Goal: Task Accomplishment & Management: Manage account settings

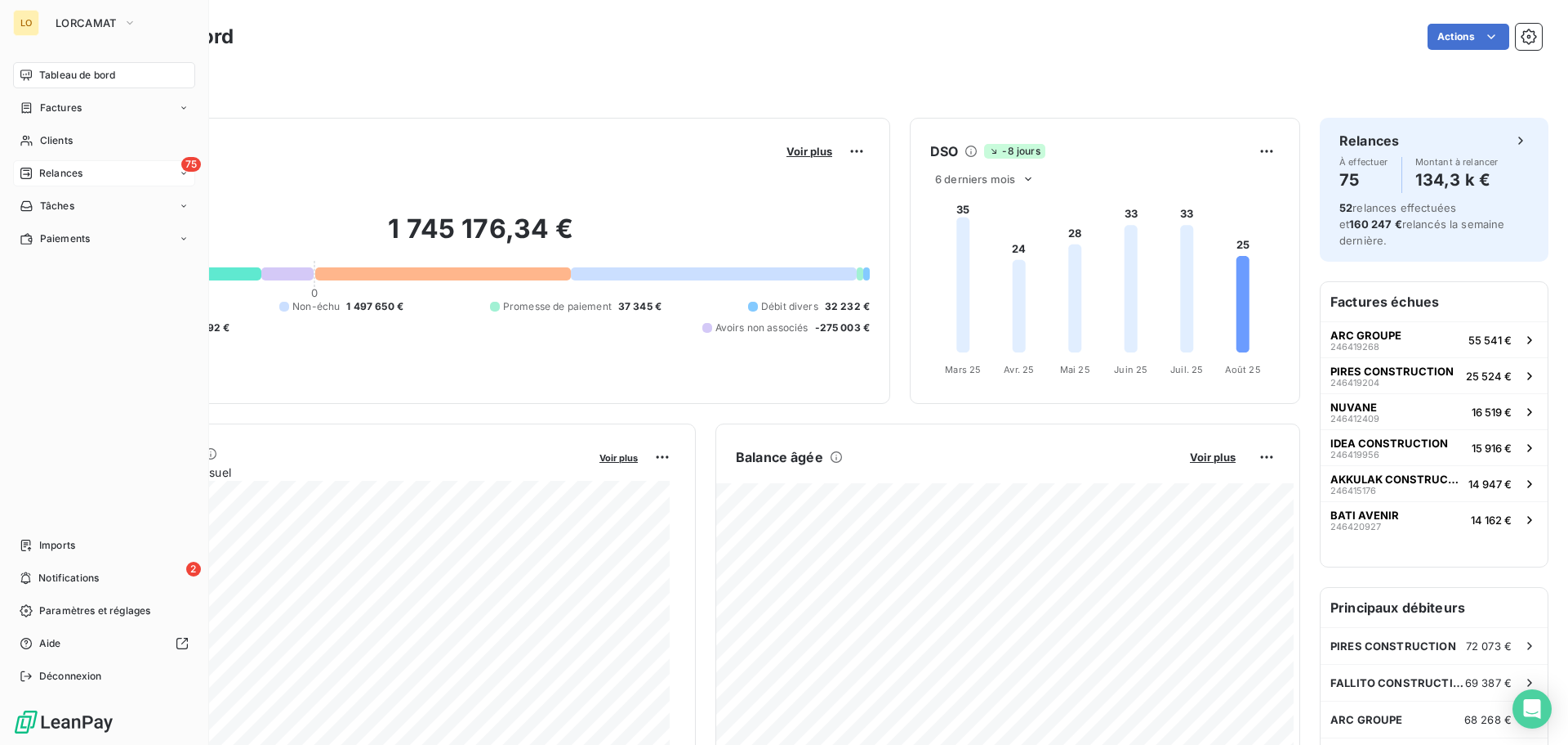
click at [32, 174] on div "Relances" at bounding box center [51, 173] width 63 height 15
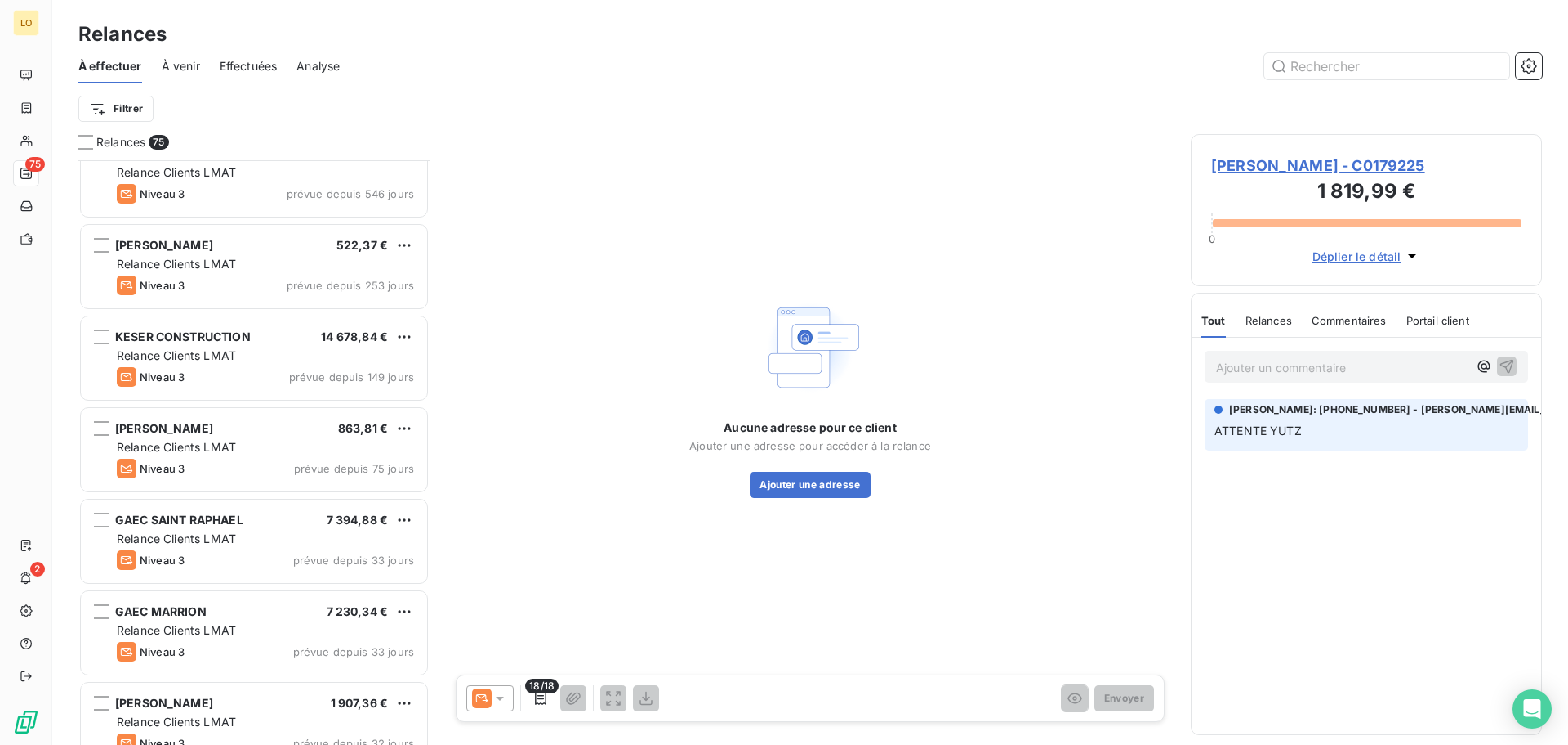
scroll to position [164, 0]
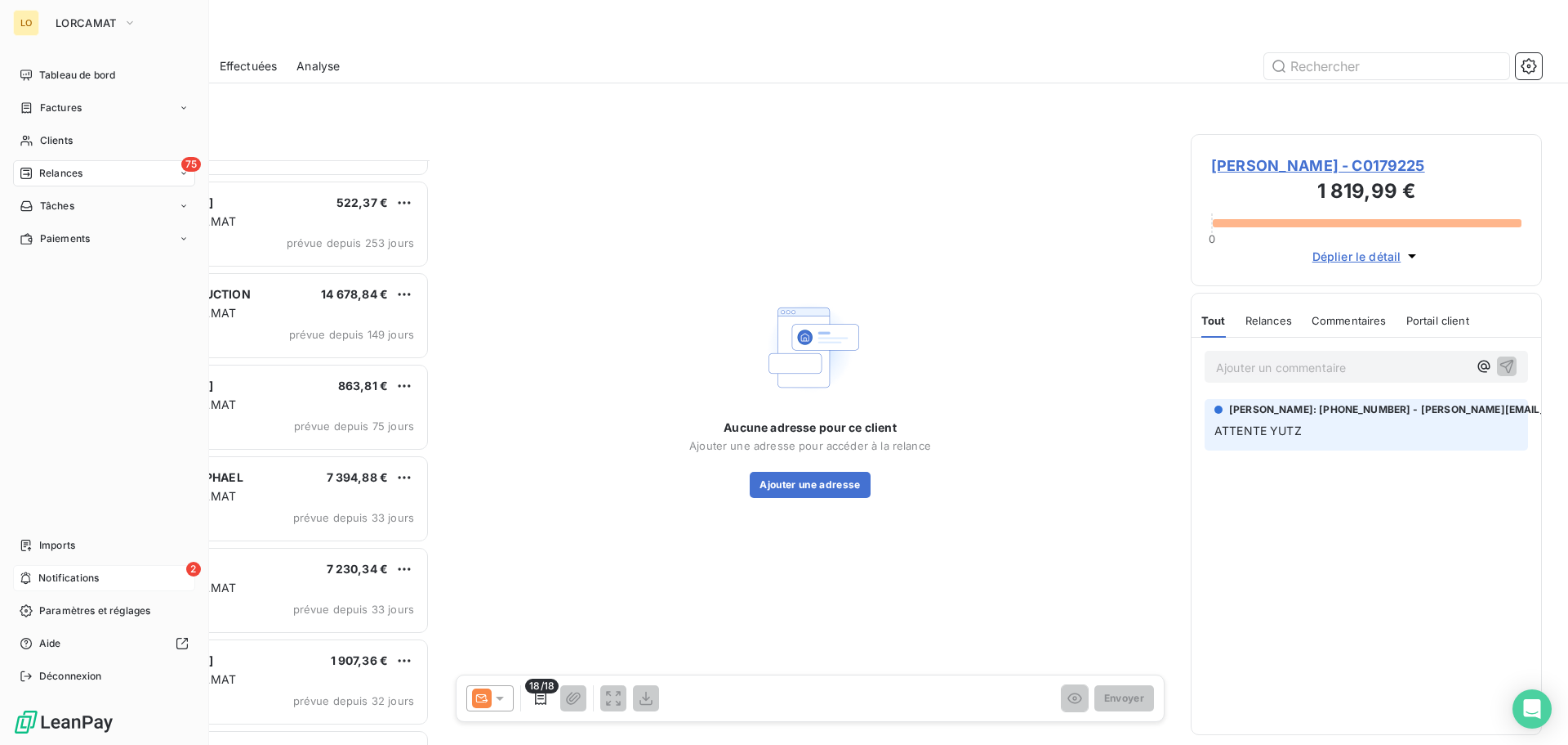
click at [35, 570] on div "2 Notifications" at bounding box center [103, 578] width 182 height 27
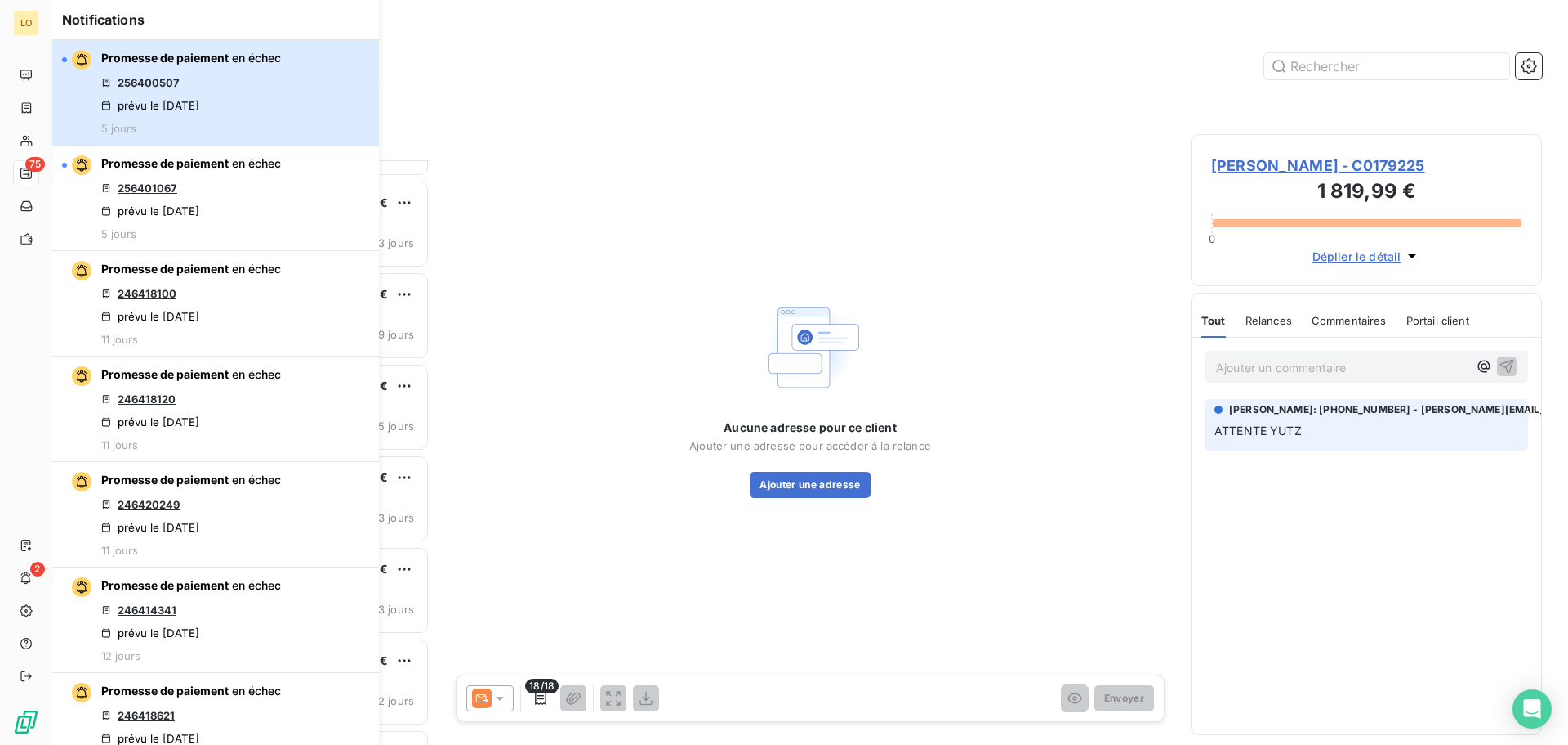
click at [272, 70] on div "Promesse de paiement en échec 256400507 prévu le [DATE] 5 jours" at bounding box center [191, 93] width 180 height 85
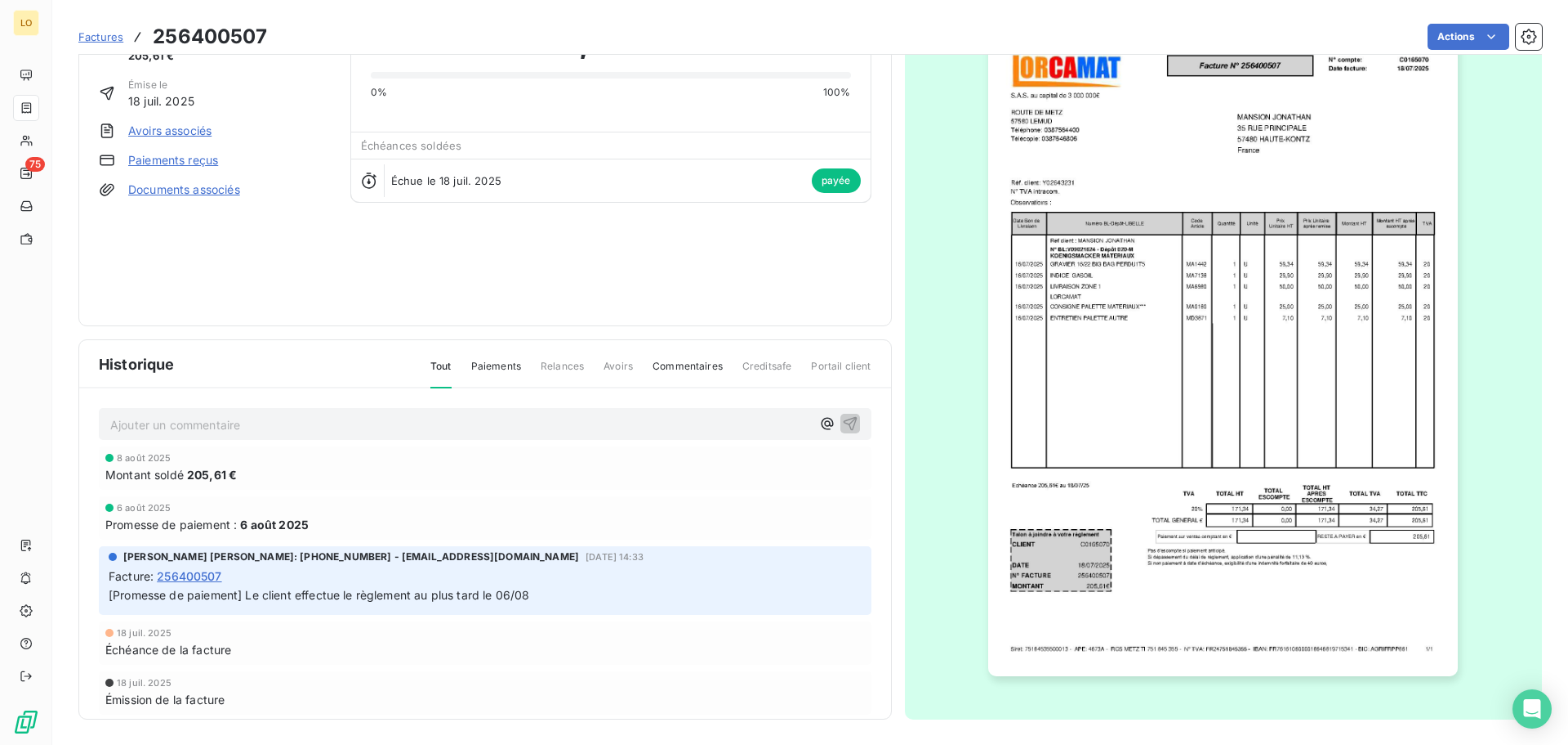
scroll to position [98, 0]
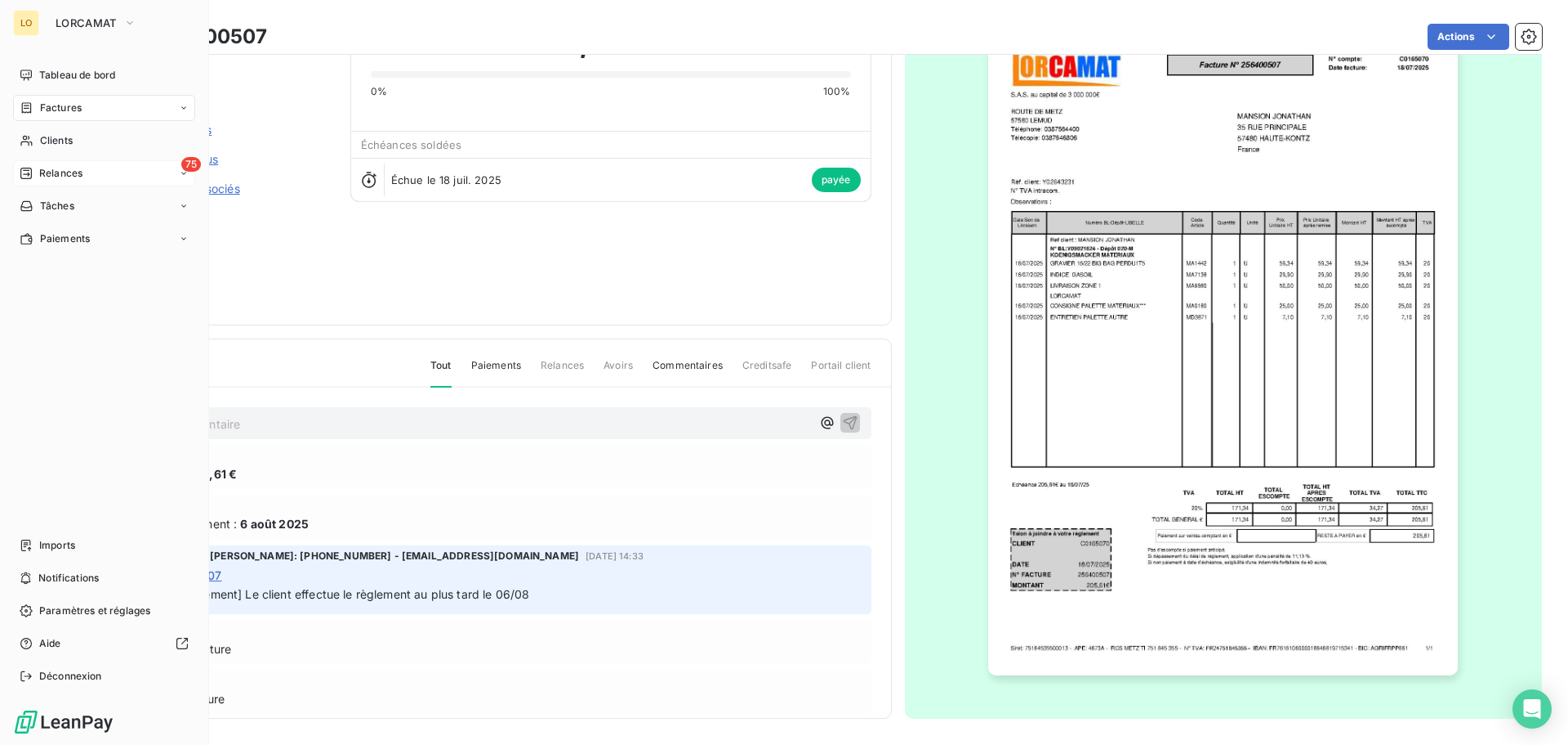
click at [44, 165] on div "75 Relances" at bounding box center [103, 173] width 182 height 27
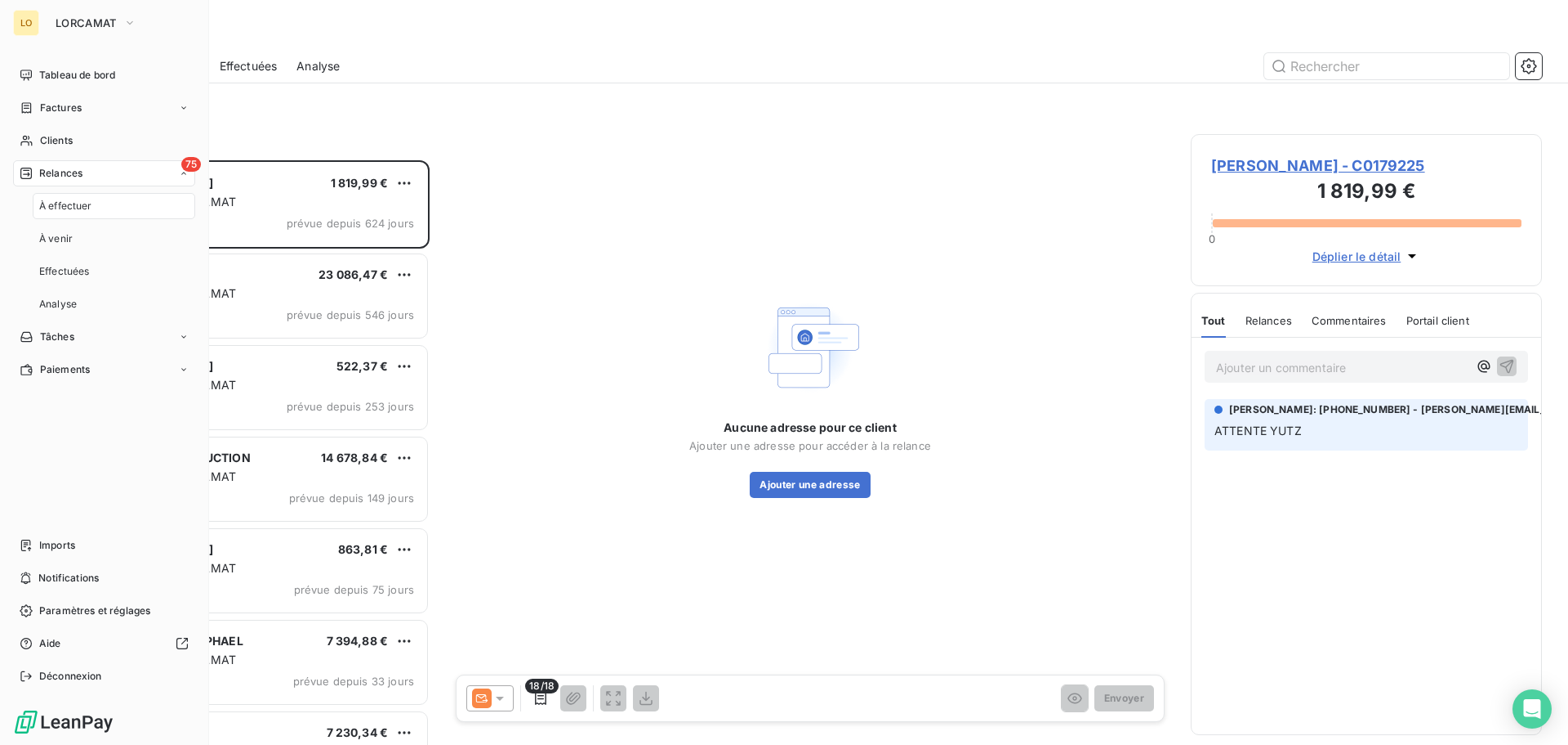
scroll to position [572, 339]
click at [53, 595] on nav "Imports Notifications Paramètres et réglages Aide Déconnexion" at bounding box center [103, 610] width 182 height 156
click at [50, 590] on div "Notifications" at bounding box center [103, 578] width 182 height 27
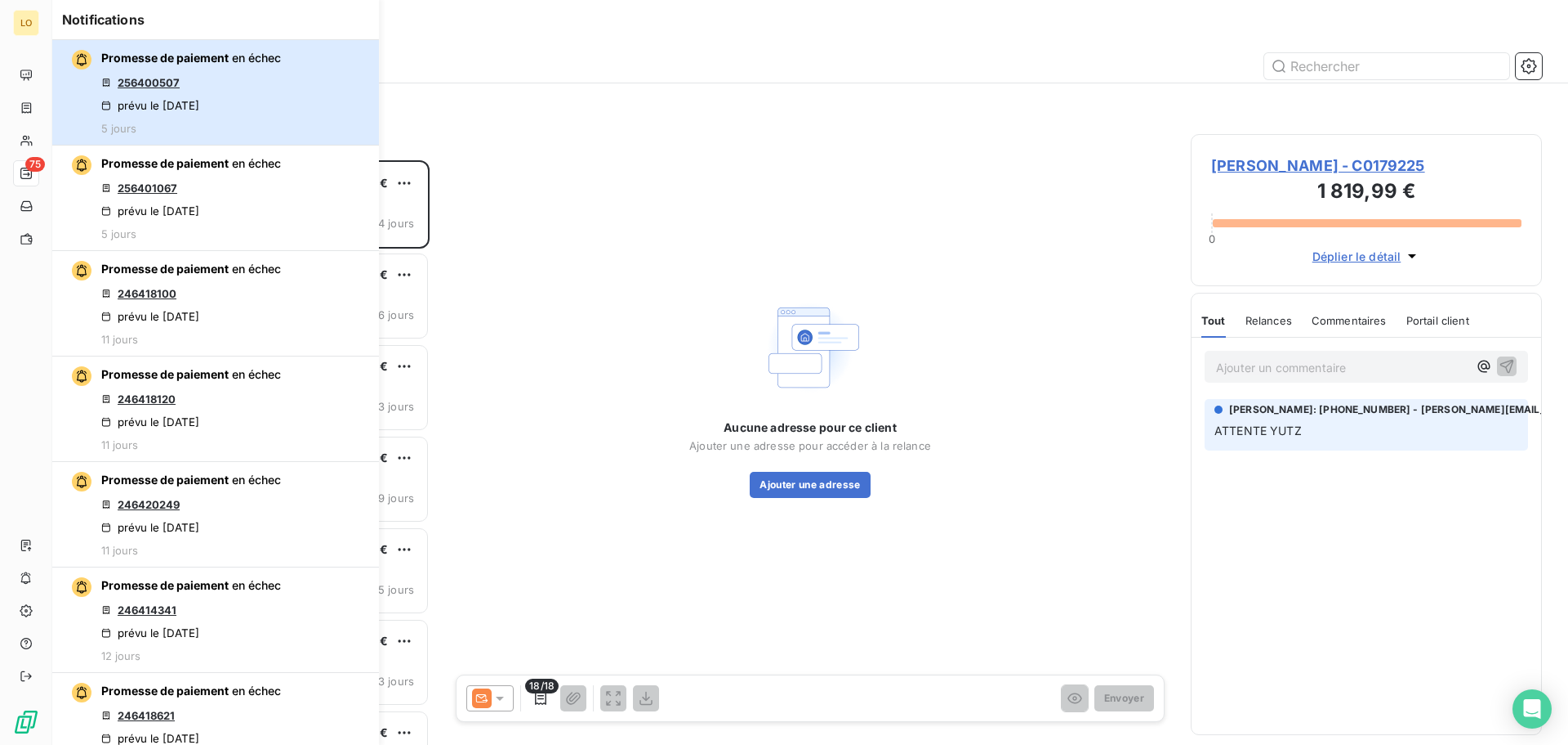
click at [200, 109] on div "prévu le [DATE]" at bounding box center [151, 104] width 98 height 13
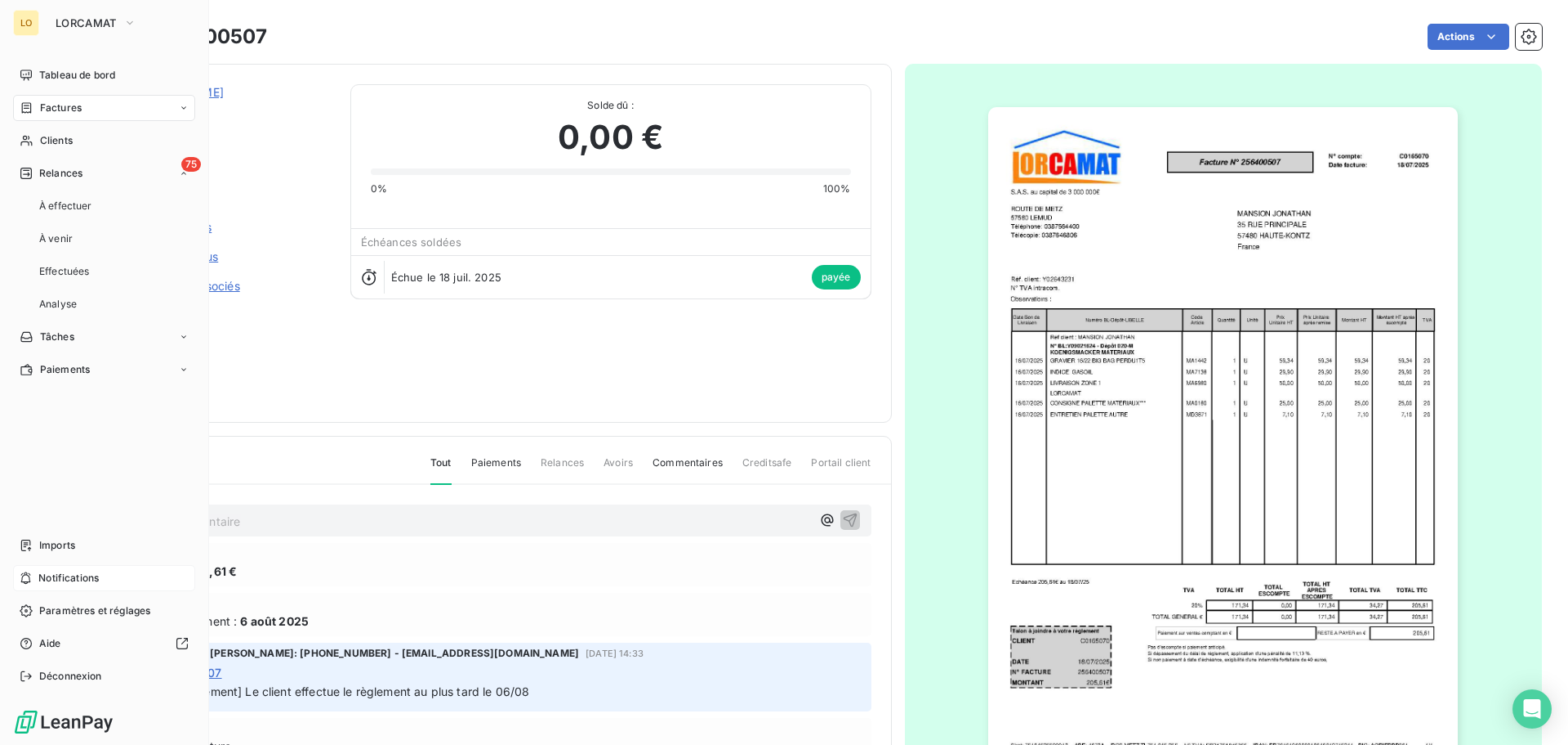
click at [66, 586] on div "Notifications" at bounding box center [103, 578] width 182 height 27
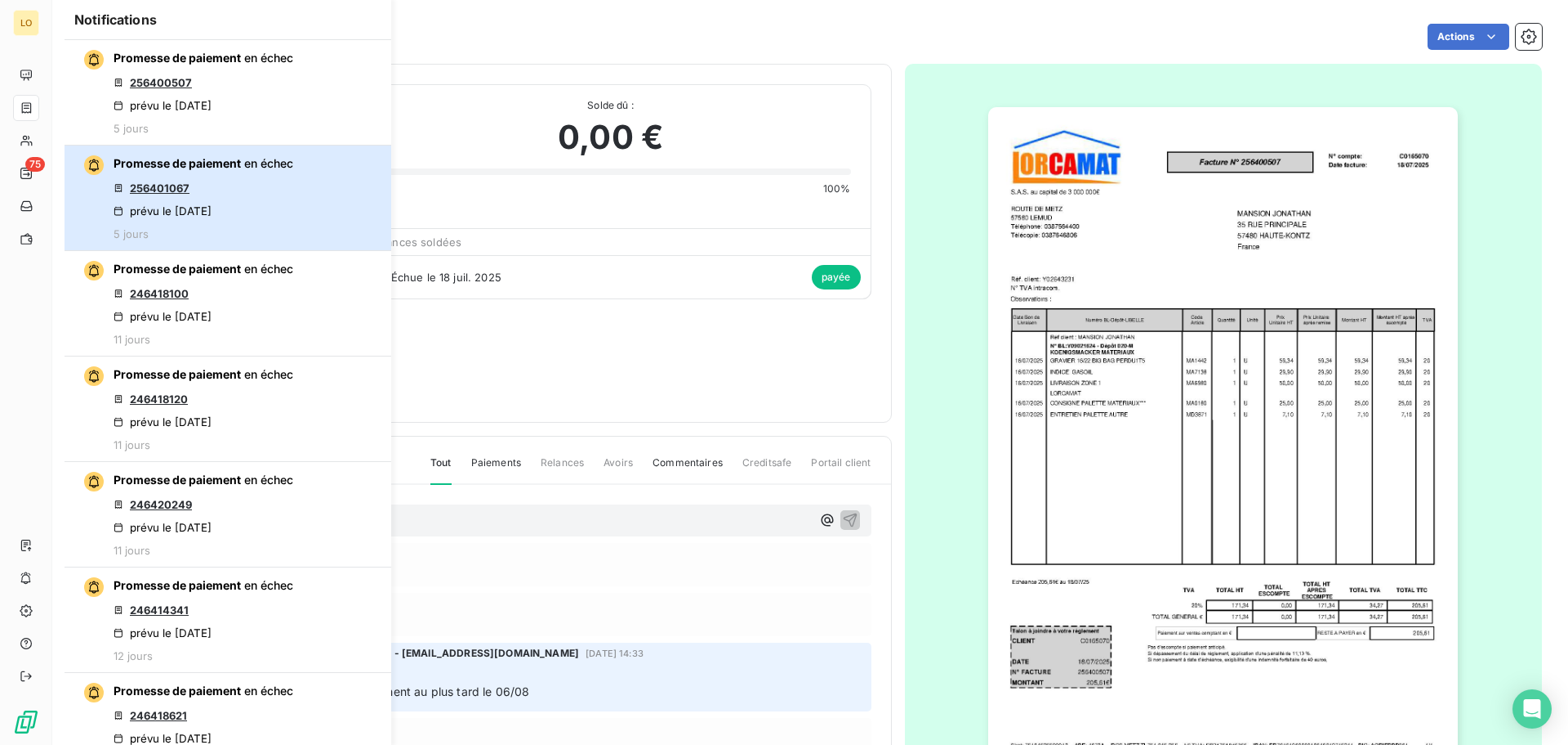
click at [283, 195] on button "Promesse de paiement en échec 256401067 prévu le [DATE] 5 jours" at bounding box center [228, 198] width 327 height 105
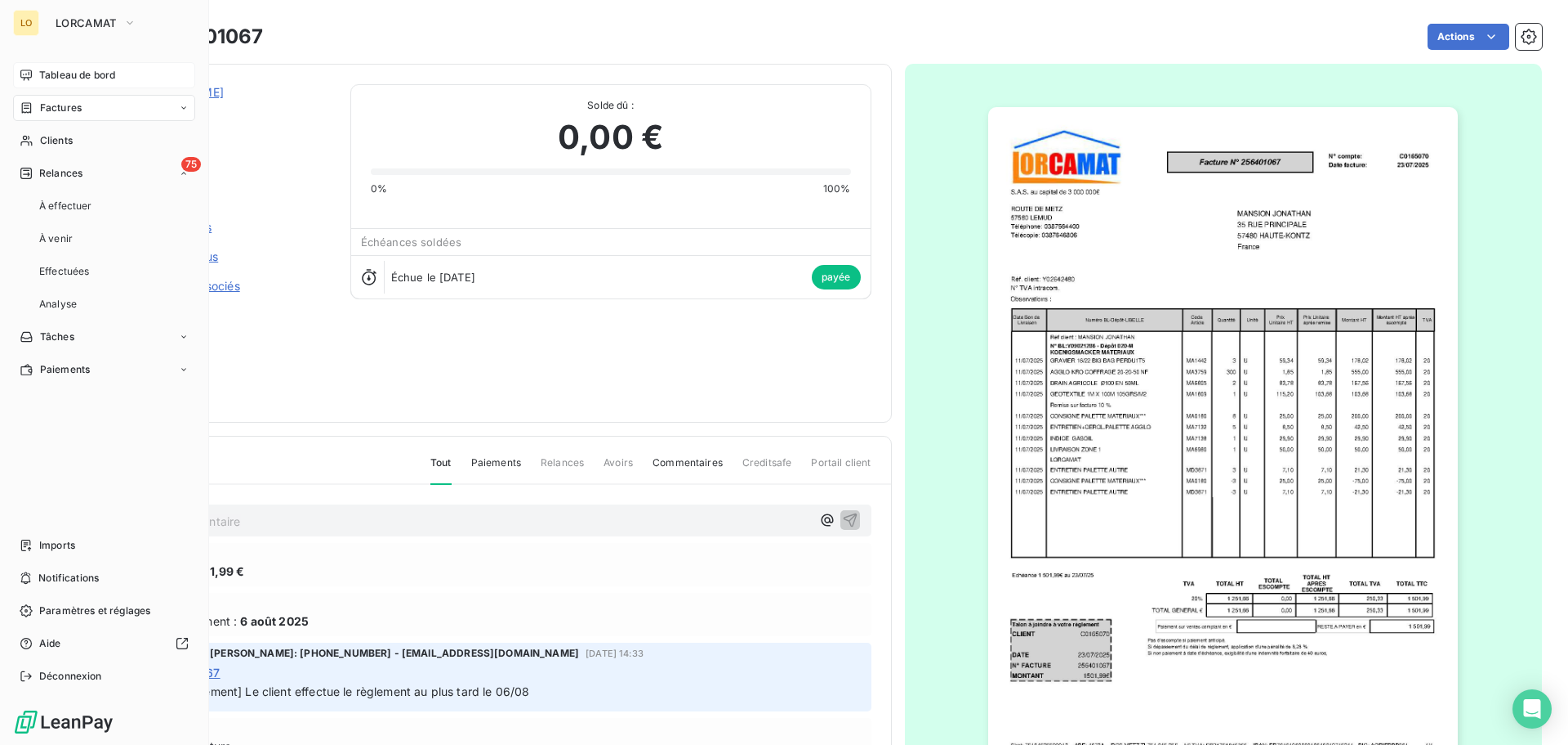
click at [30, 85] on div "Tableau de bord" at bounding box center [103, 75] width 182 height 27
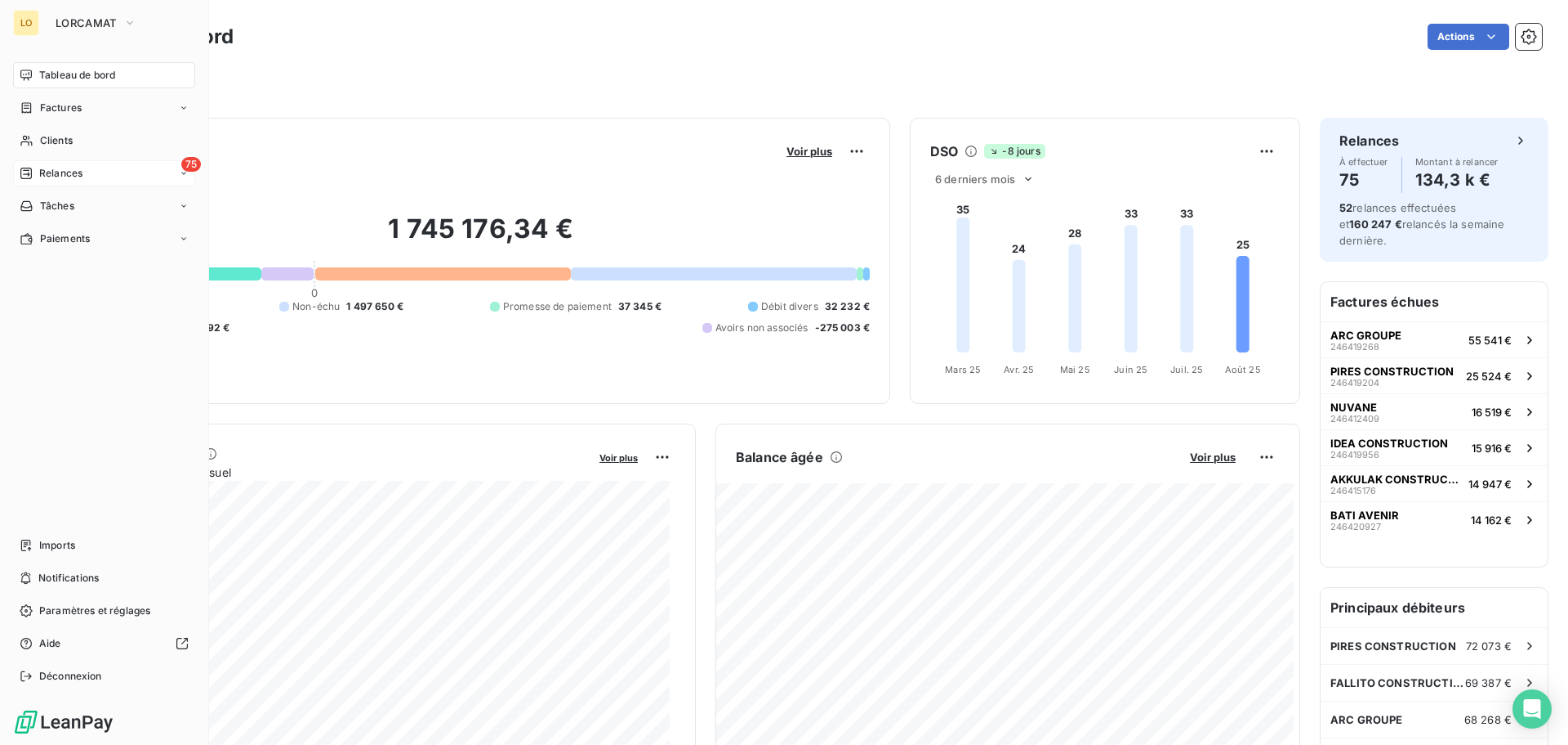
click at [33, 166] on div "Relances" at bounding box center [51, 173] width 63 height 15
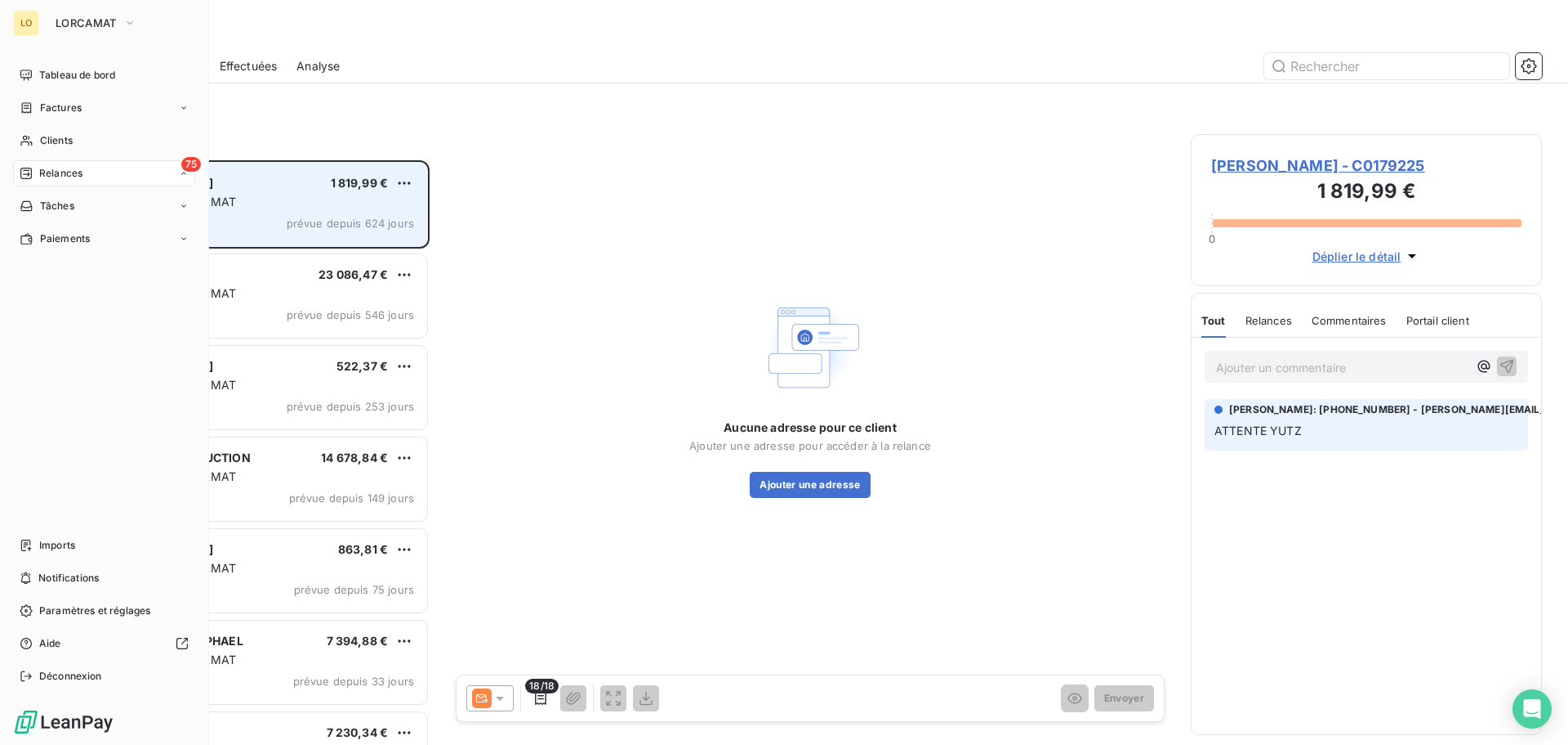
scroll to position [572, 339]
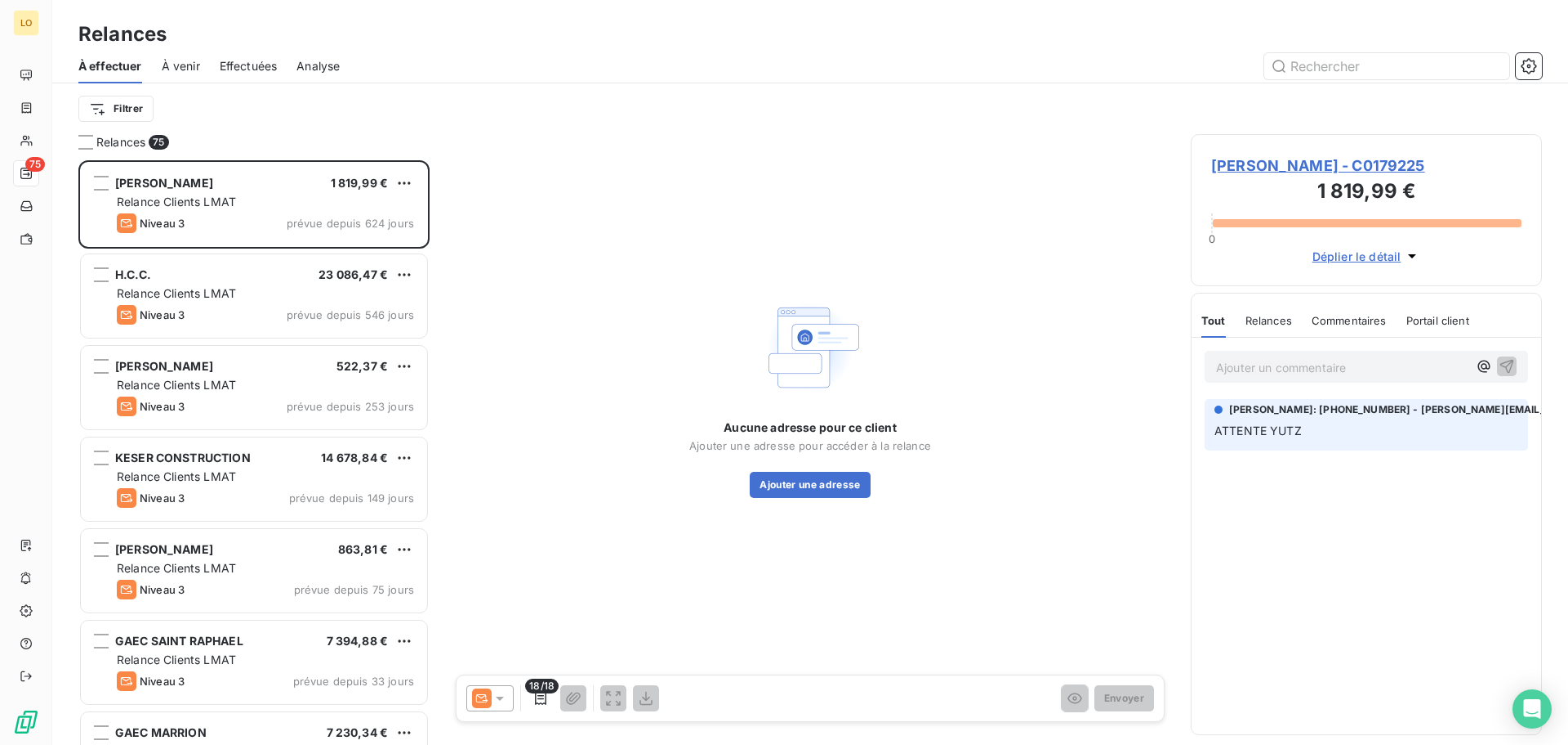
click at [246, 58] on span "Effectuées" at bounding box center [248, 66] width 58 height 17
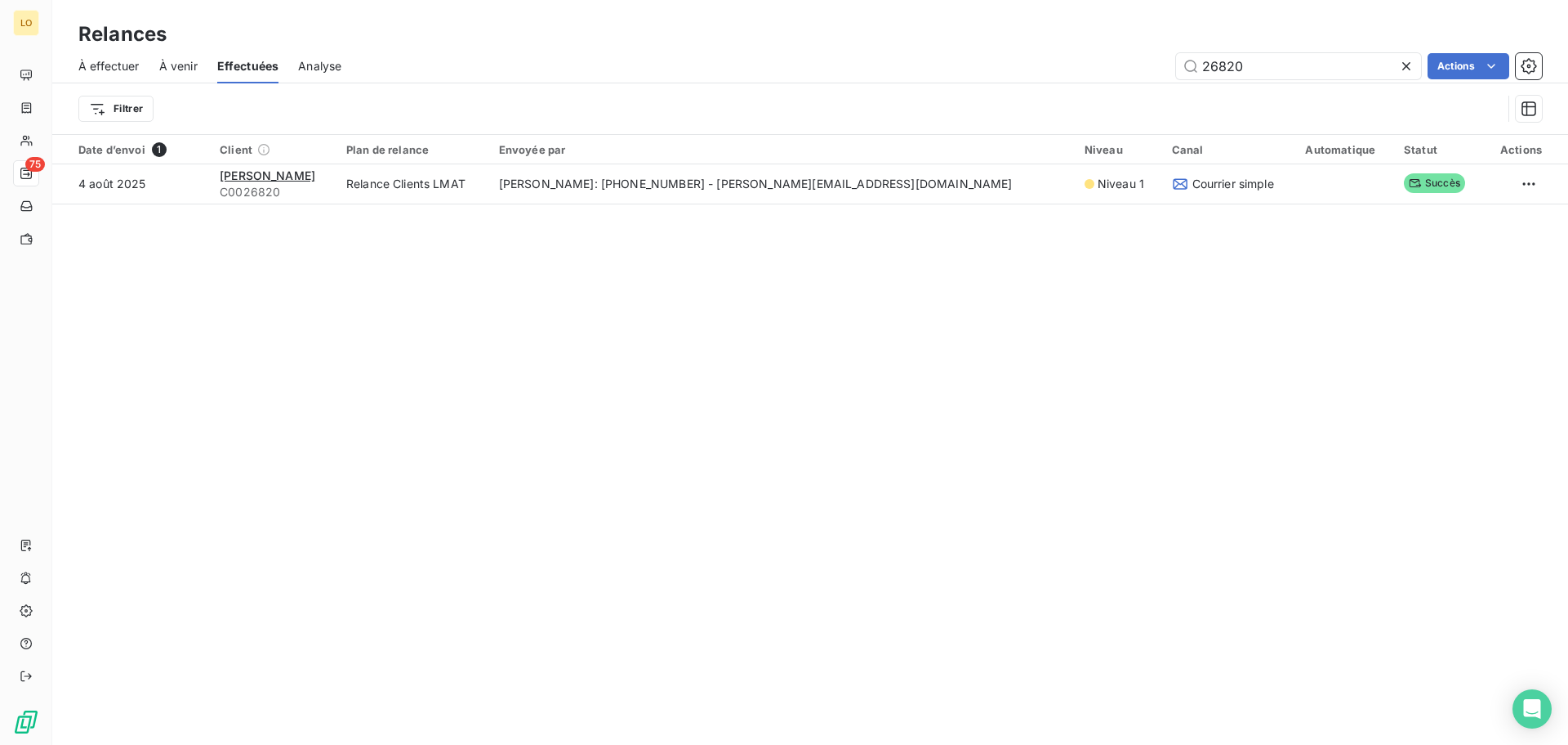
click at [1403, 70] on icon at bounding box center [1407, 66] width 8 height 8
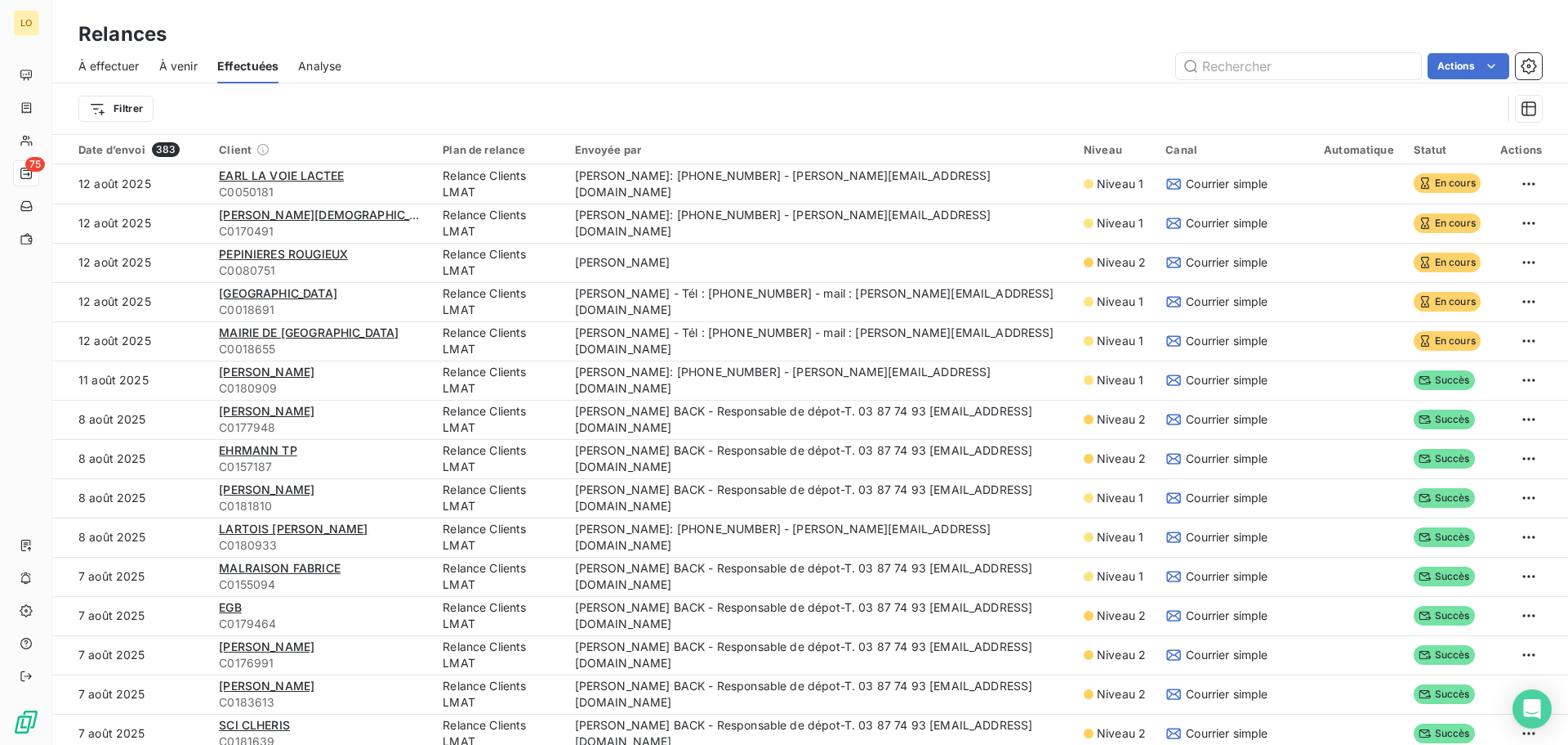
click at [601, 146] on div "Envoyée par" at bounding box center [819, 149] width 489 height 13
click at [148, 153] on div "Date d’envoi 383" at bounding box center [139, 149] width 121 height 15
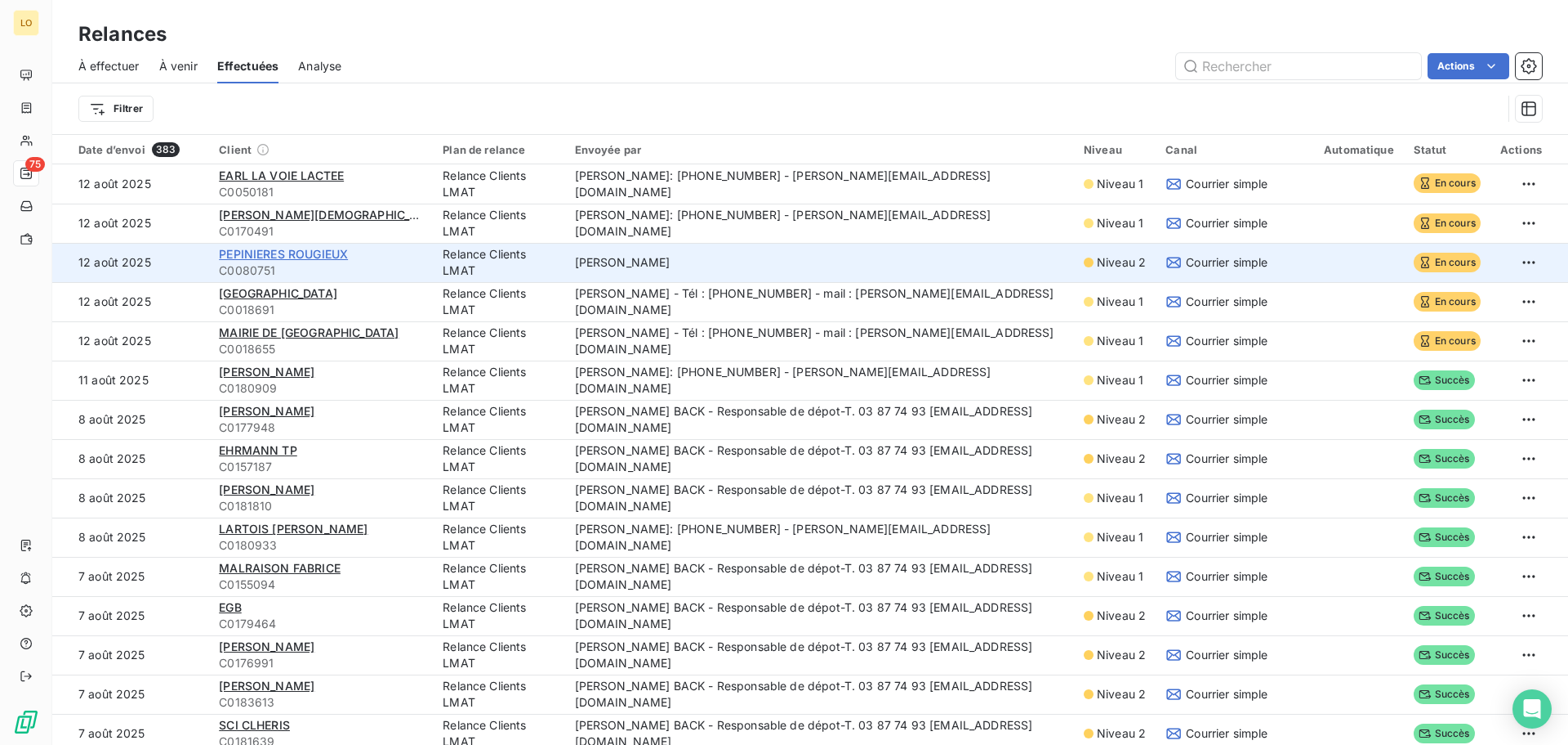
click at [263, 254] on span "PEPINIERES ROUGIEUX" at bounding box center [283, 254] width 129 height 14
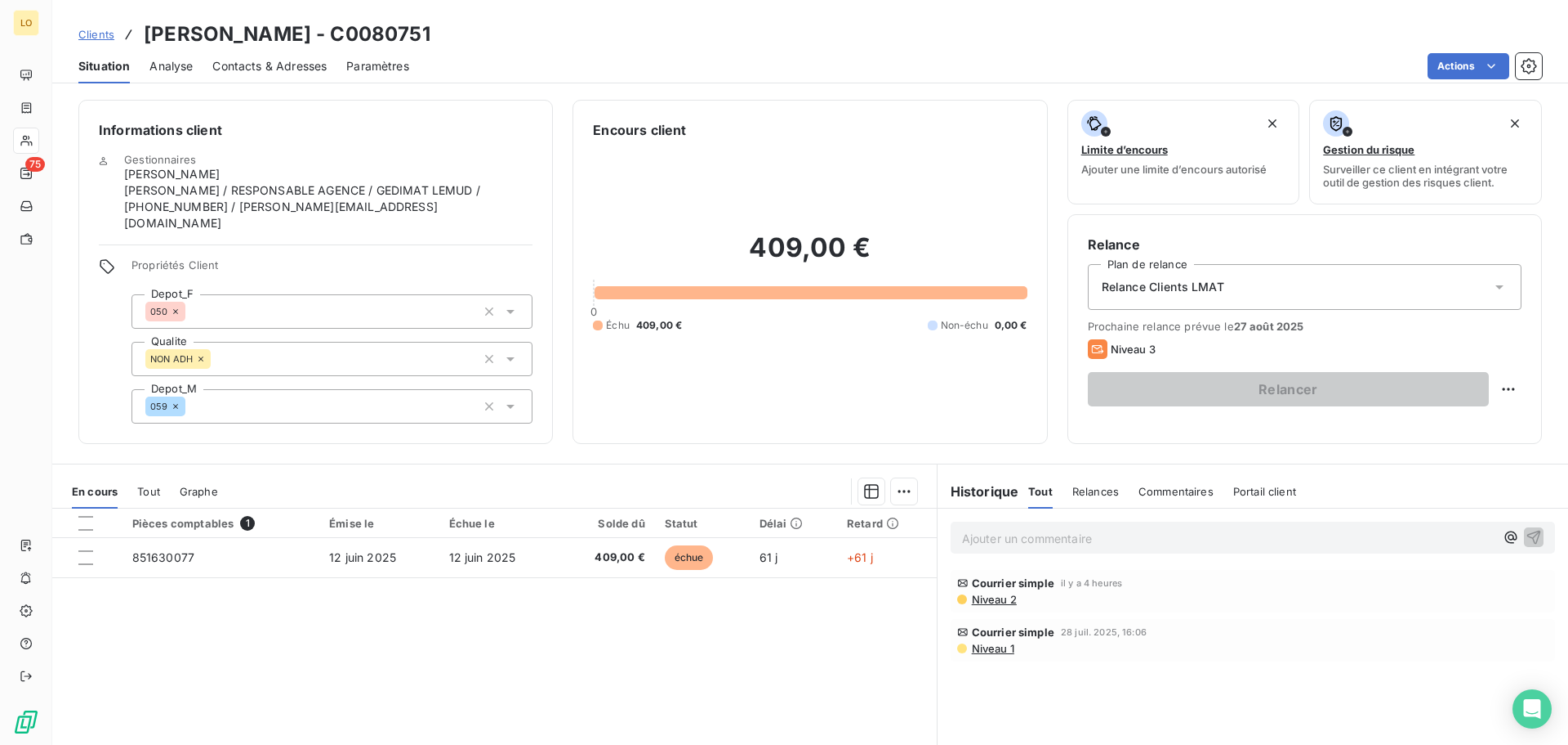
click at [511, 303] on icon at bounding box center [511, 311] width 17 height 17
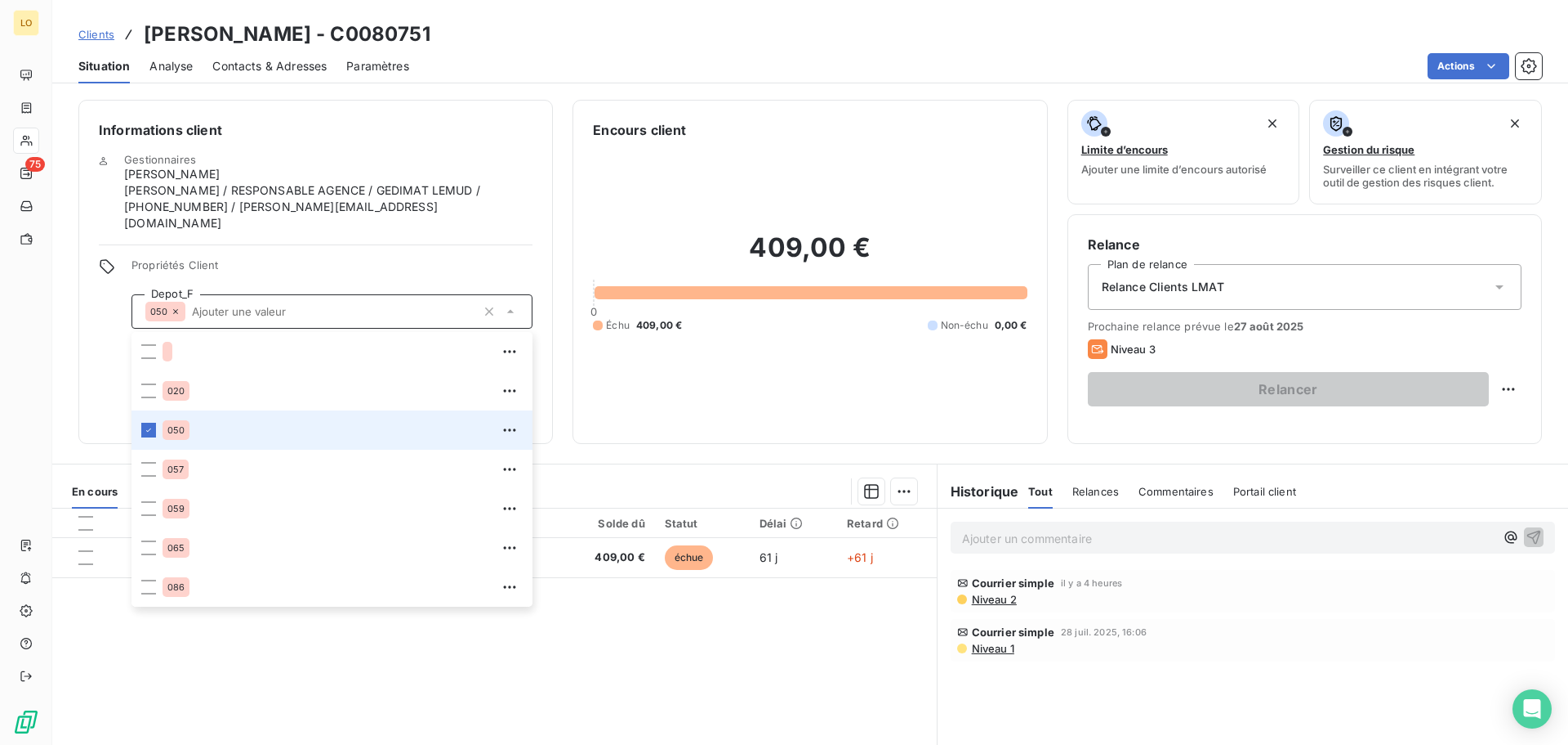
click at [511, 303] on icon at bounding box center [511, 311] width 17 height 17
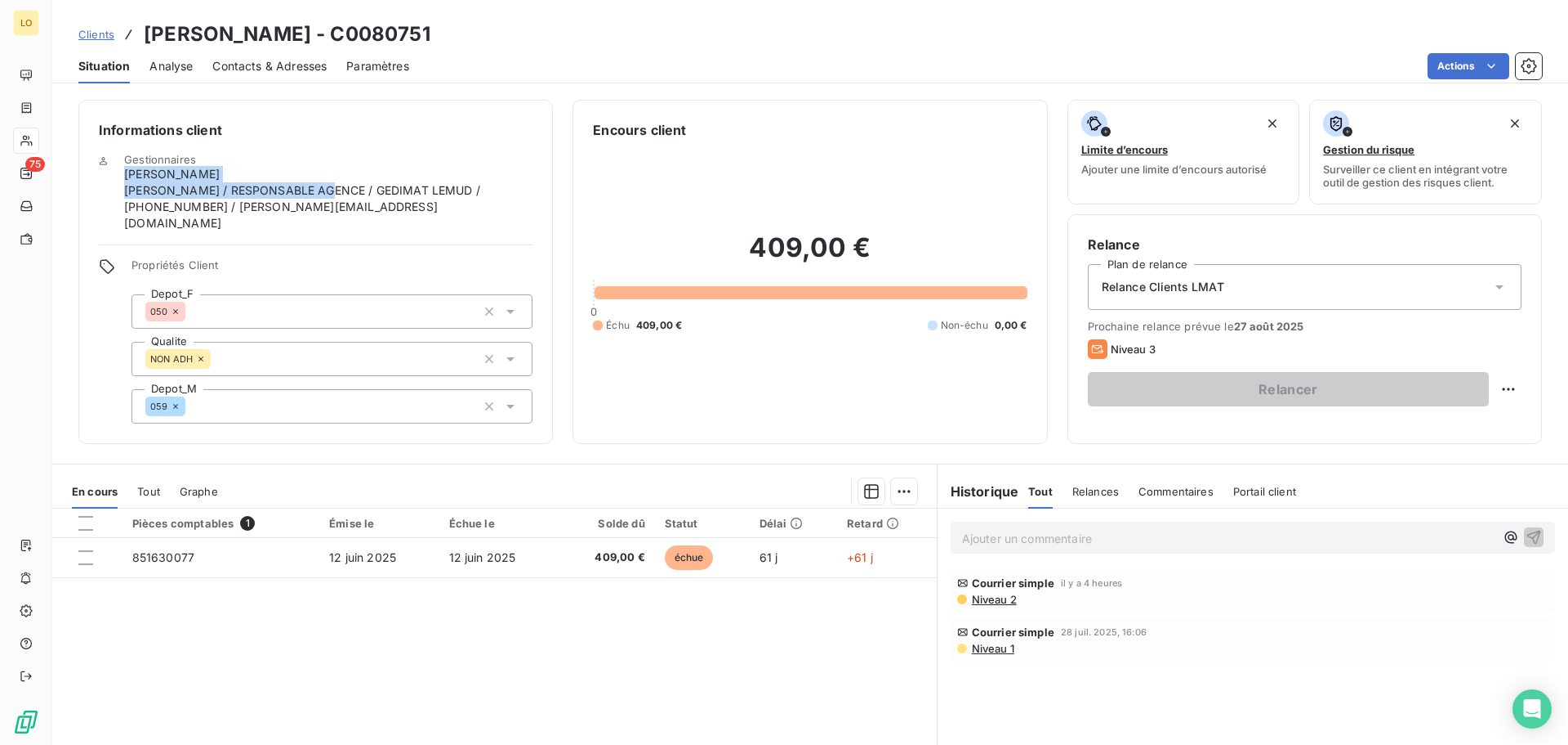
drag, startPoint x: 126, startPoint y: 176, endPoint x: 330, endPoint y: 183, distance: 204.1
click at [330, 183] on div "Gestionnaires [PERSON_NAME] [PERSON_NAME] / RESPONSABLE AGENCE / [PERSON_NAME] …" at bounding box center [315, 192] width 434 height 79
click at [330, 183] on span "[PERSON_NAME] / RESPONSABLE AGENCE / GEDIMAT LEMUD / [PHONE_NUMBER] / [PERSON_N…" at bounding box center [328, 207] width 408 height 49
click at [143, 55] on div "Situation Analyse Contacts & Adresses Paramètres Actions" at bounding box center [810, 66] width 1516 height 34
click at [195, 66] on div "Situation Analyse Contacts & Adresses Paramètres Actions" at bounding box center [810, 66] width 1516 height 34
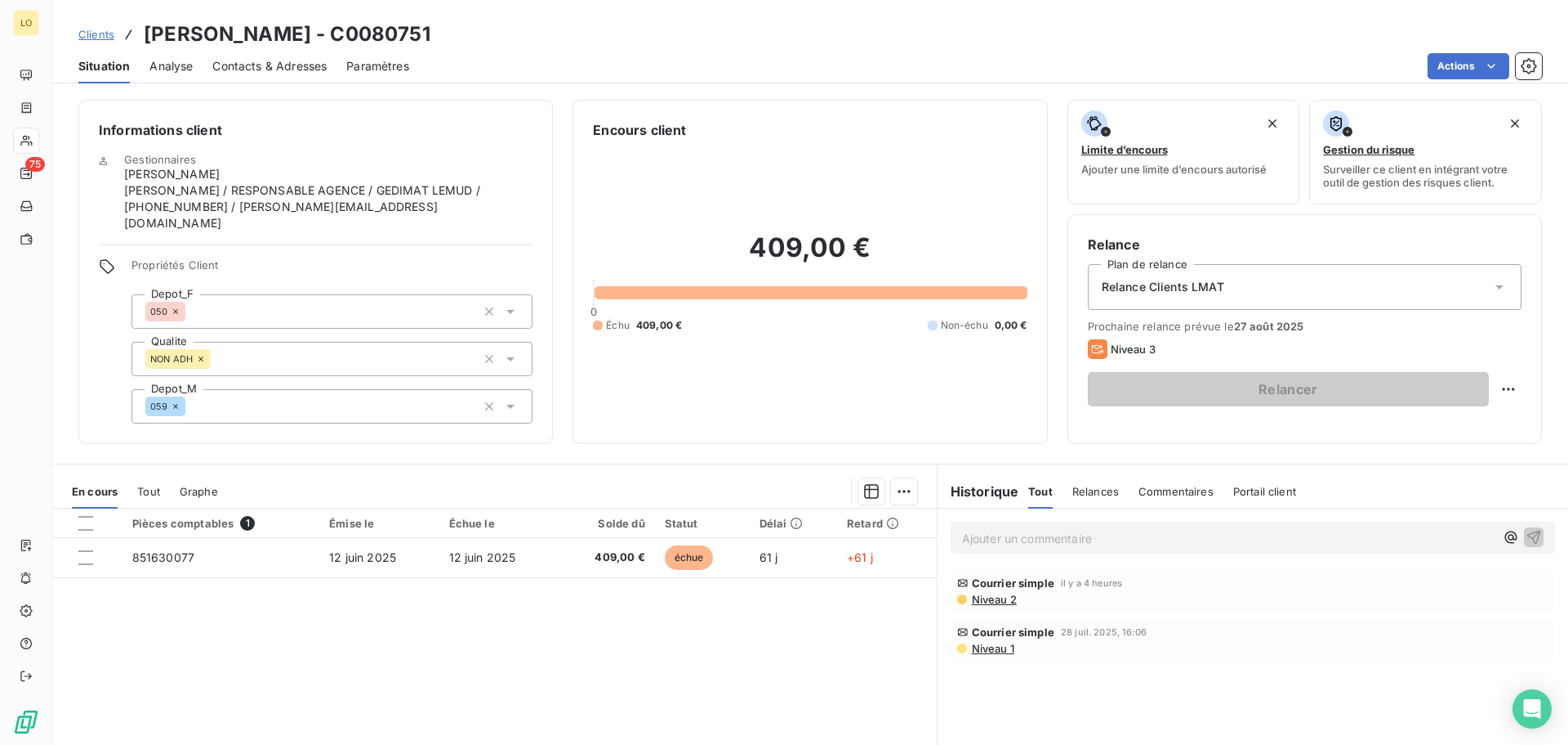
click at [190, 70] on span "Analyse" at bounding box center [171, 66] width 43 height 17
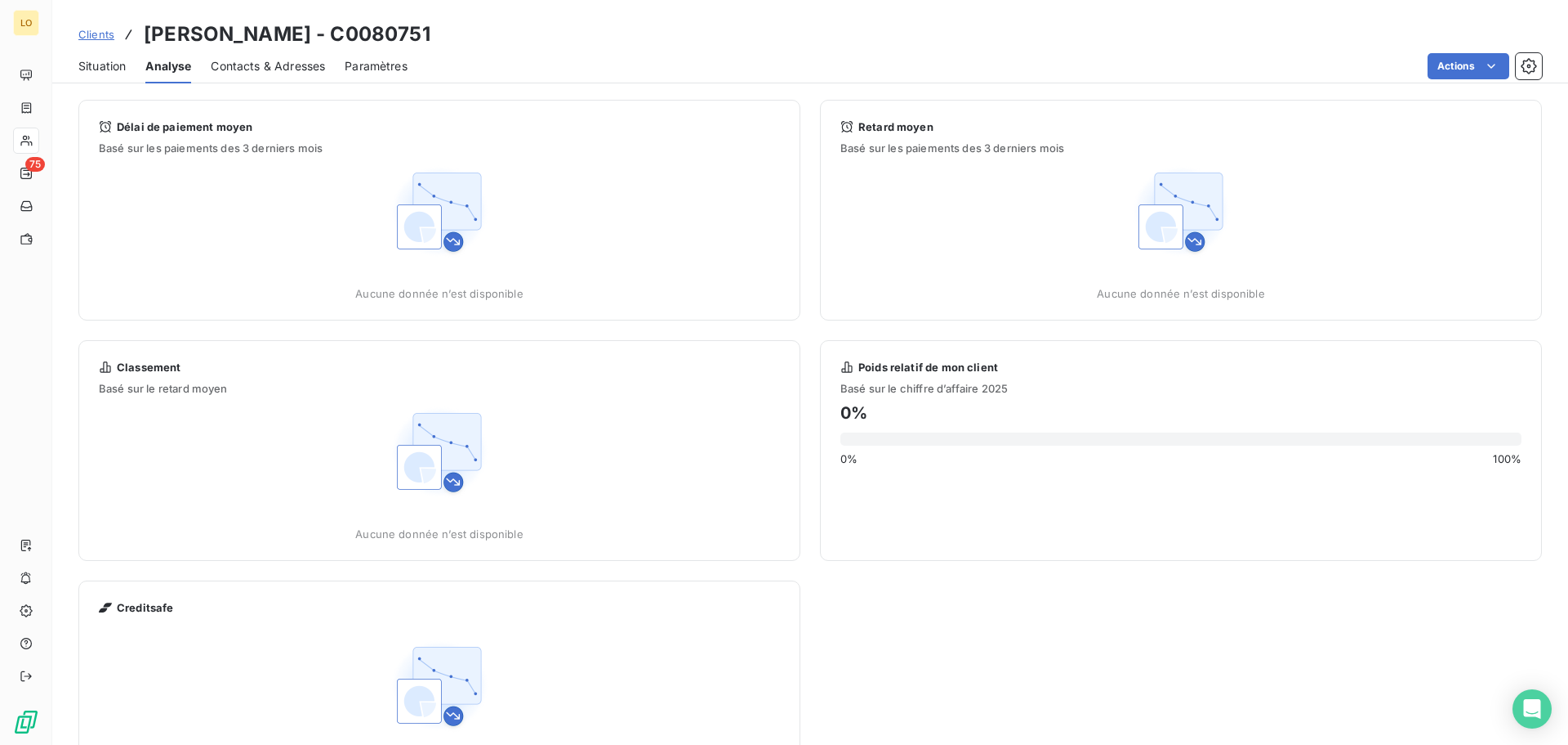
click at [248, 65] on span "Contacts & Adresses" at bounding box center [268, 66] width 114 height 17
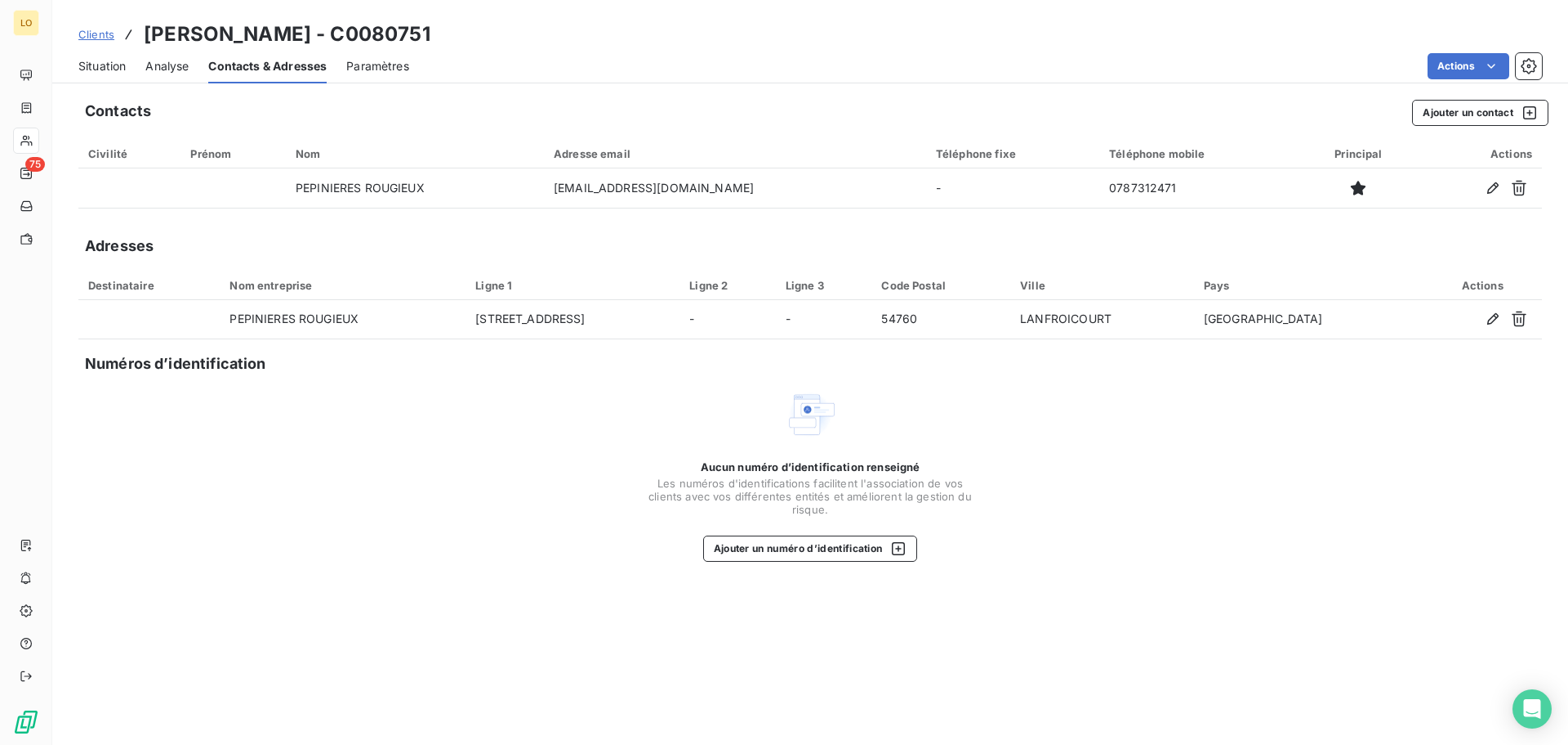
drag, startPoint x: 369, startPoint y: 71, endPoint x: 258, endPoint y: 71, distance: 111.0
click at [366, 71] on span "Paramètres" at bounding box center [378, 66] width 63 height 17
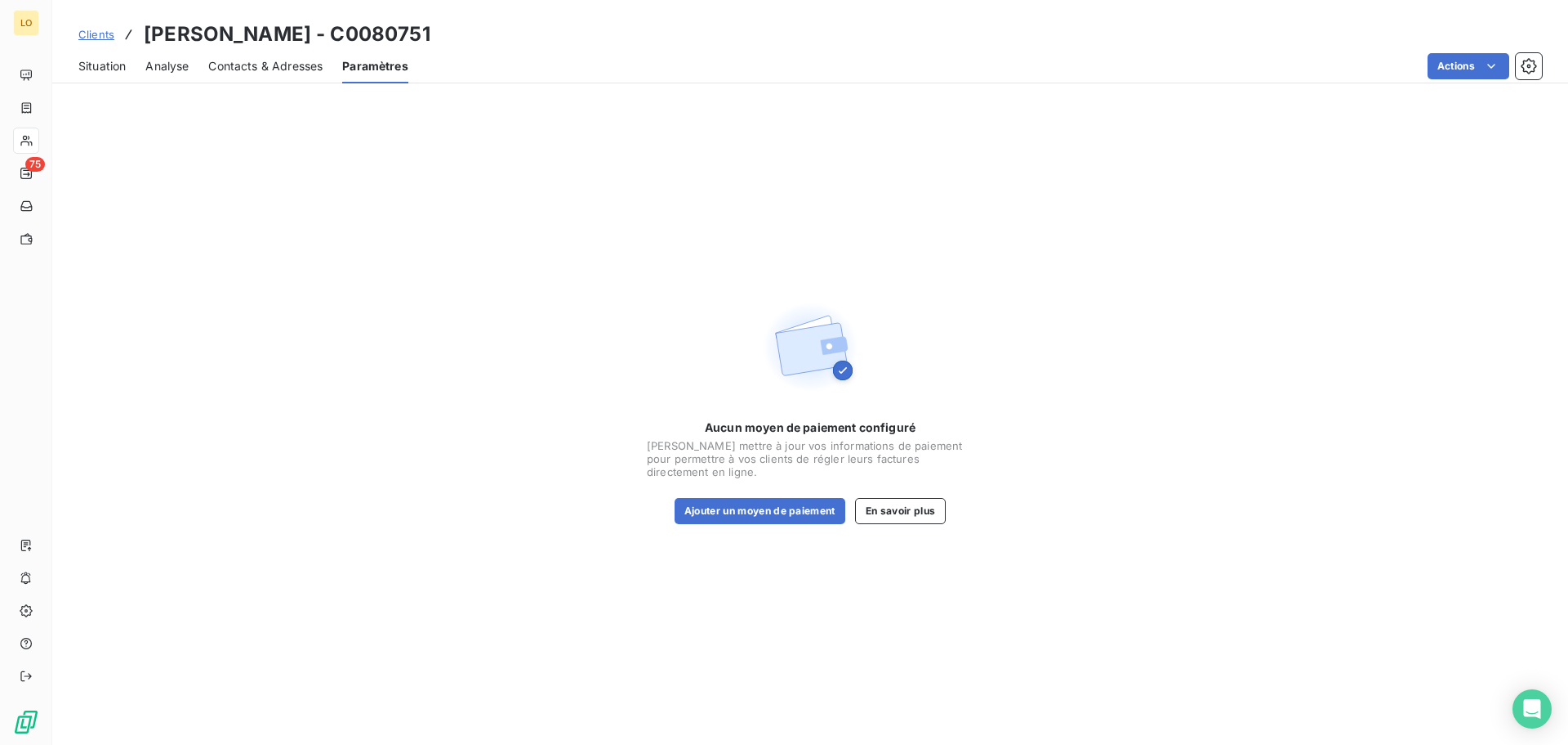
click at [177, 70] on span "Analyse" at bounding box center [167, 66] width 43 height 17
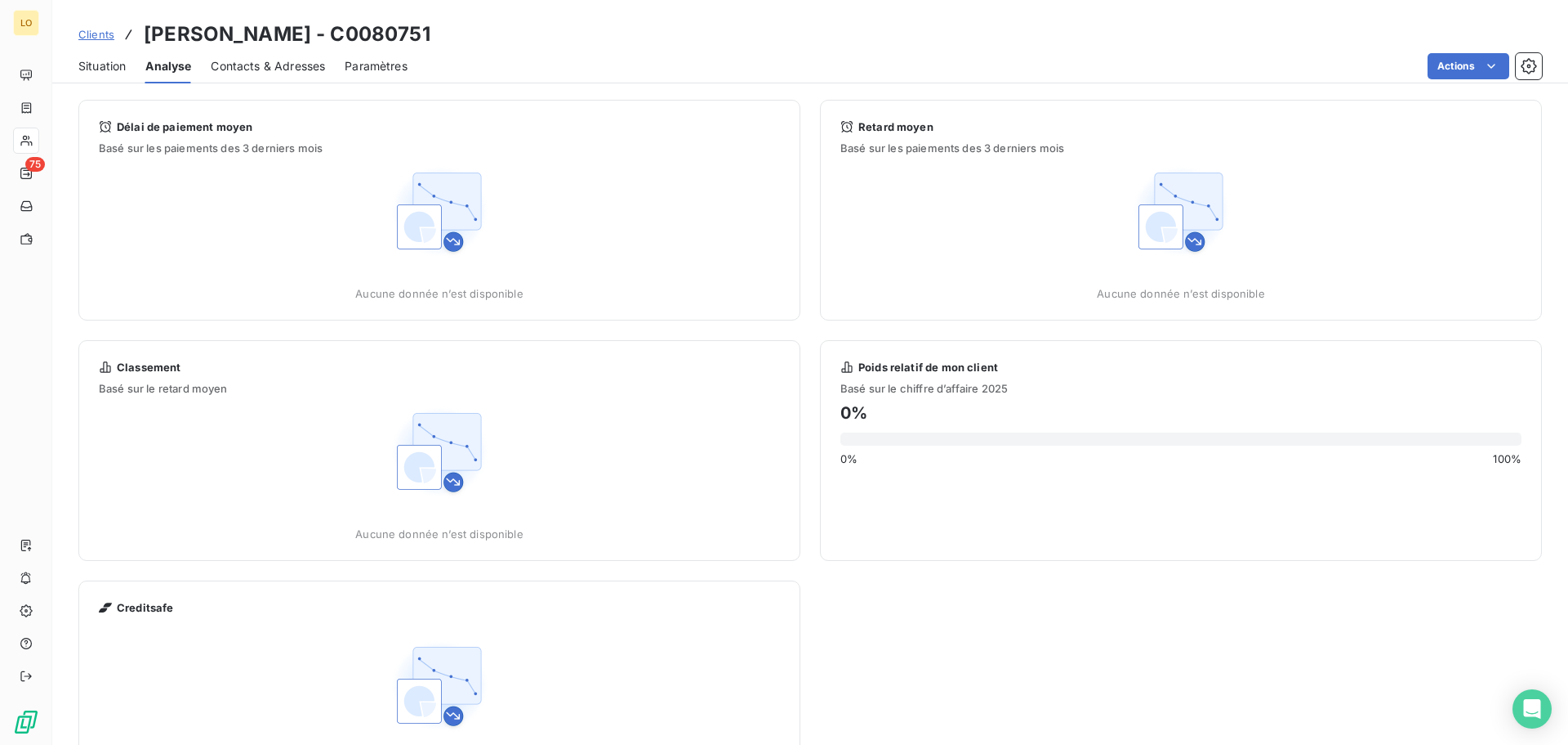
click at [115, 71] on span "Situation" at bounding box center [102, 66] width 47 height 17
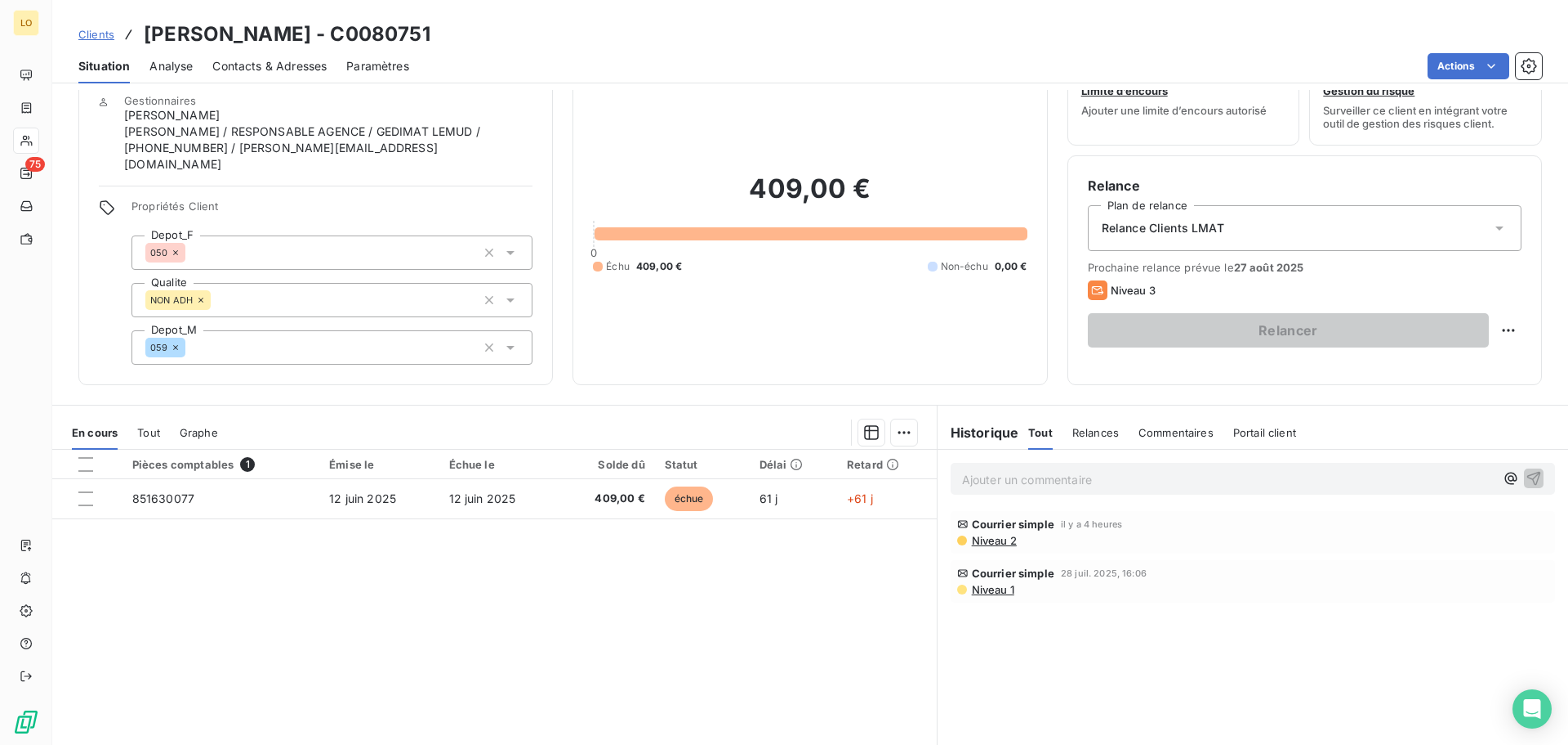
scroll to position [111, 0]
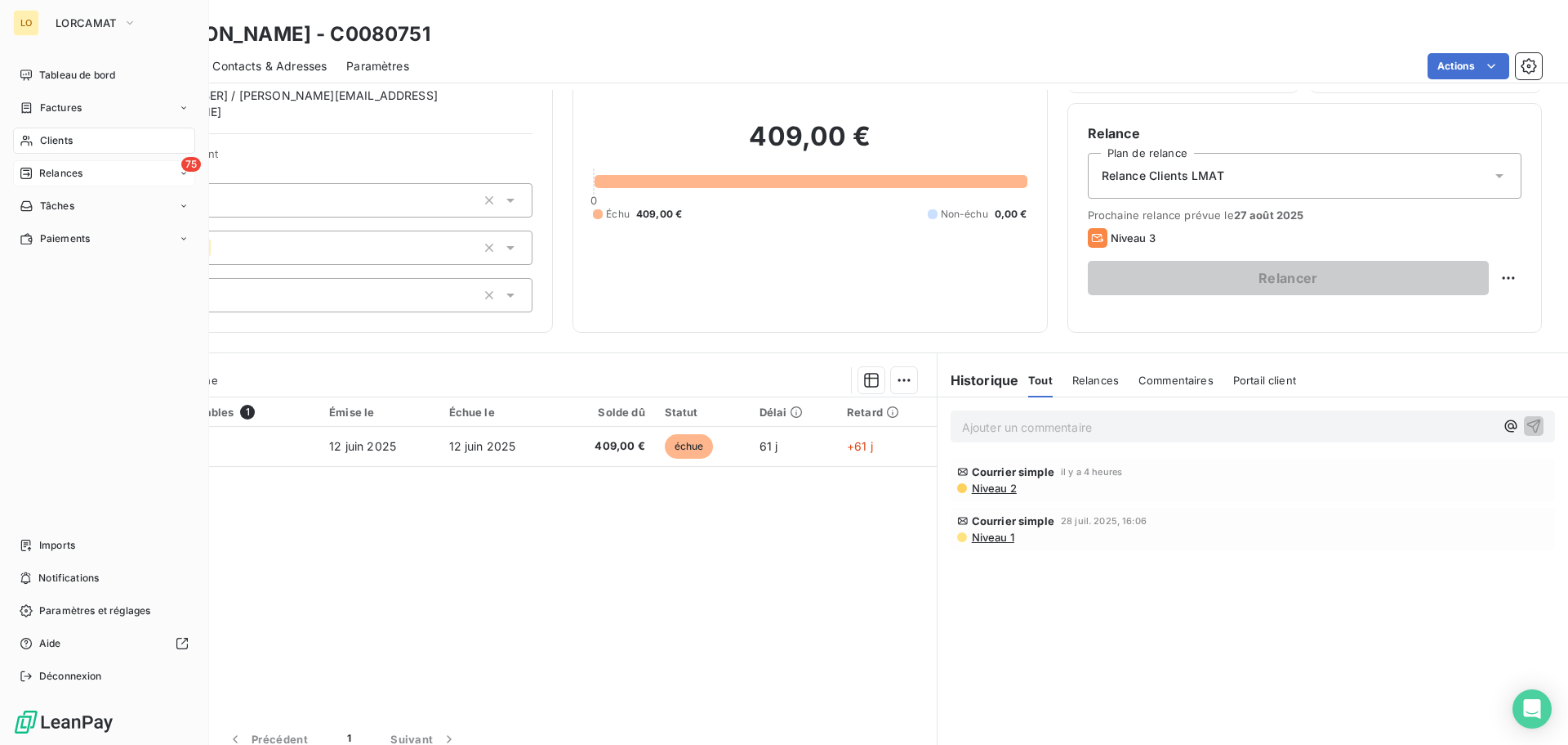
click at [31, 167] on icon at bounding box center [26, 172] width 13 height 13
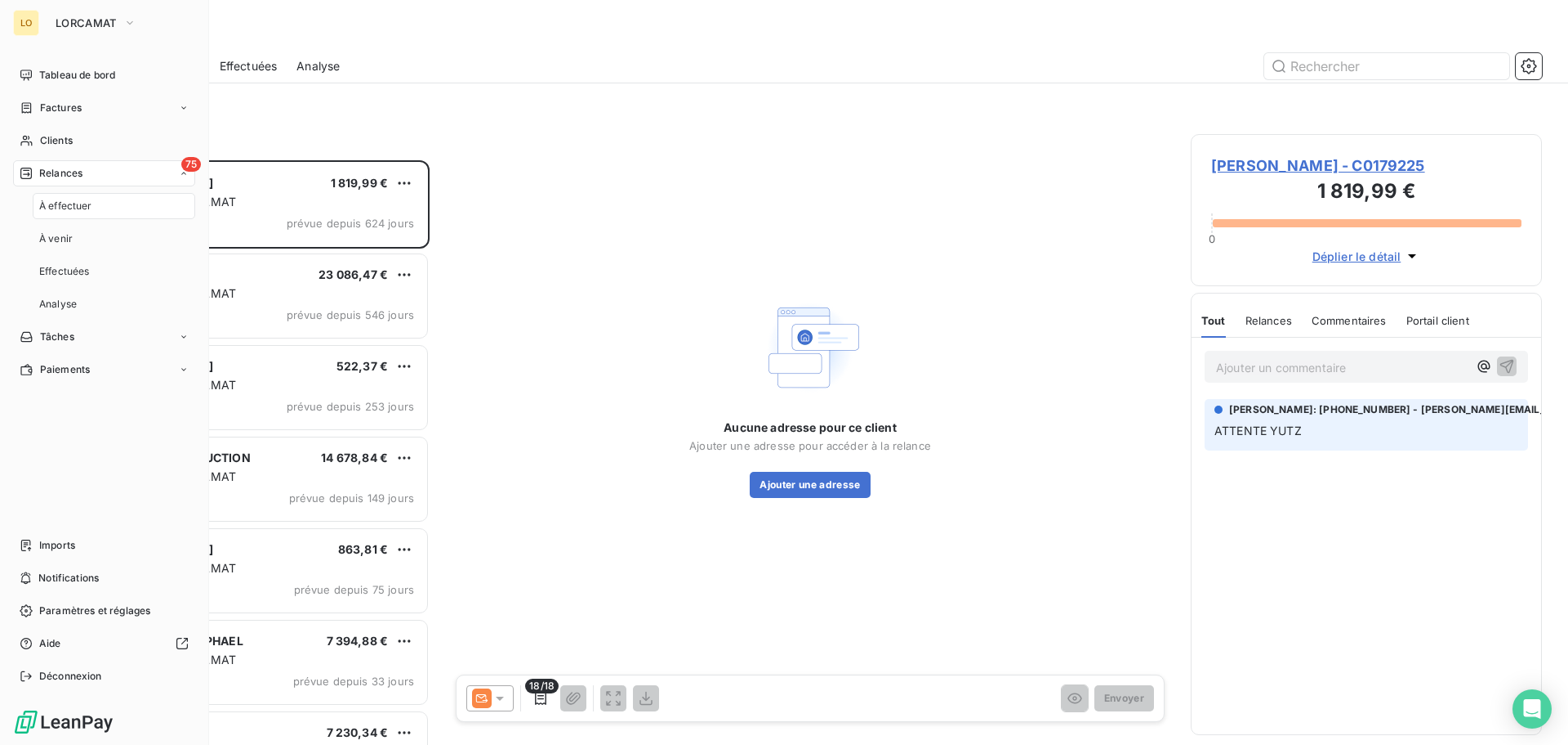
scroll to position [572, 339]
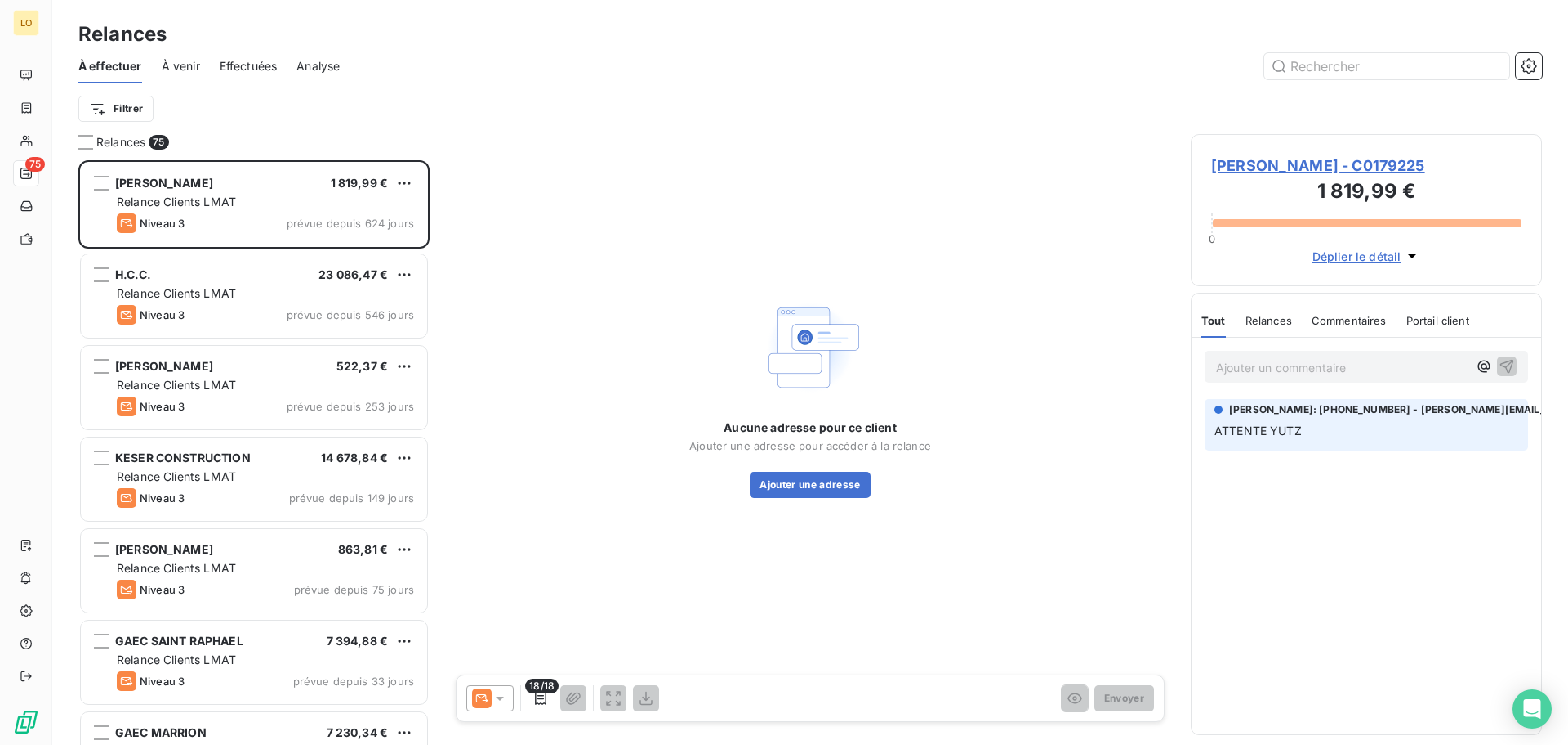
click at [1380, 257] on span "Déplier le détail" at bounding box center [1357, 256] width 90 height 17
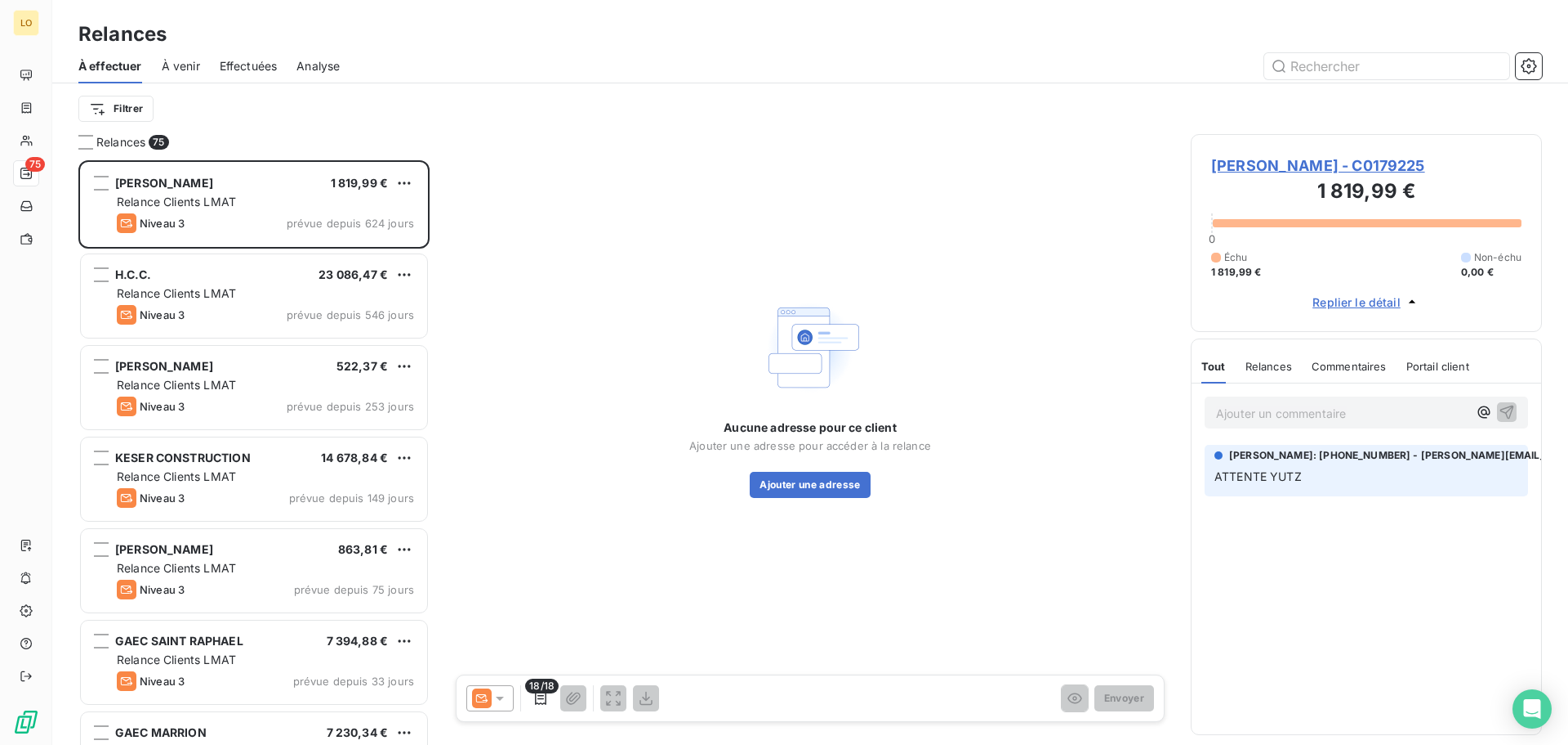
click at [1392, 302] on span "Replier le détail" at bounding box center [1357, 301] width 89 height 17
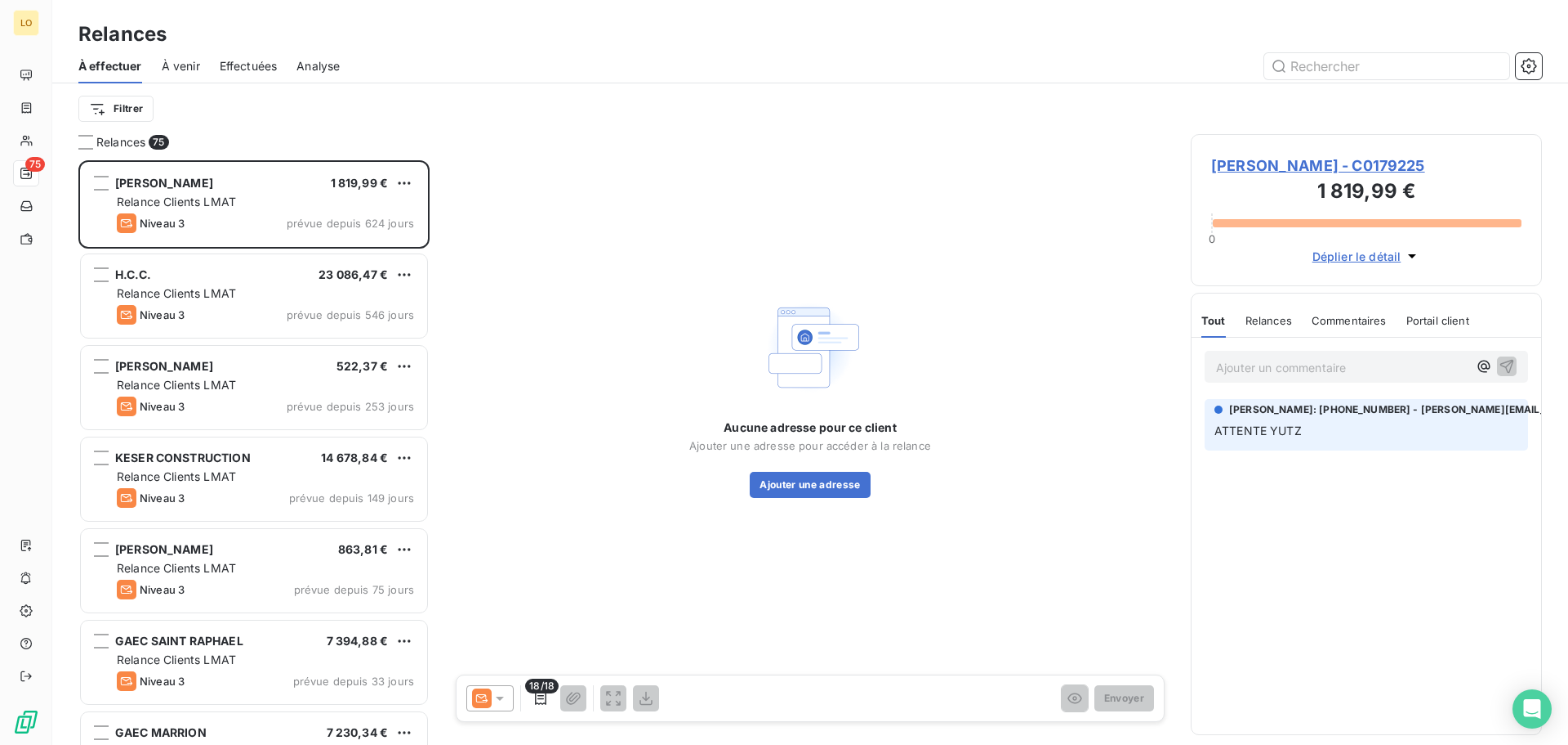
click at [1373, 317] on span "Commentaires" at bounding box center [1350, 320] width 75 height 13
click at [1250, 325] on span "Relances" at bounding box center [1267, 320] width 46 height 13
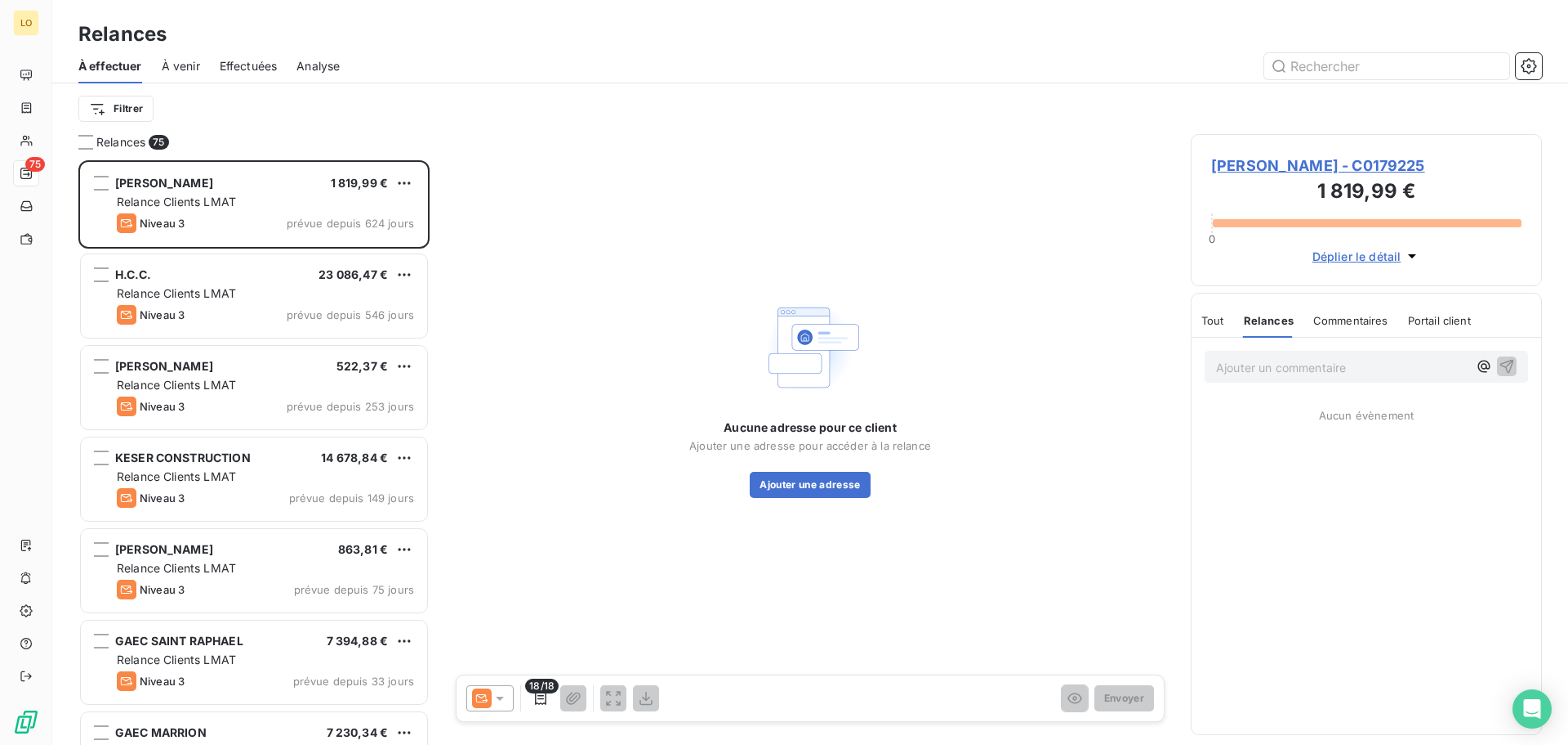
click at [1219, 325] on span "Tout" at bounding box center [1213, 320] width 23 height 13
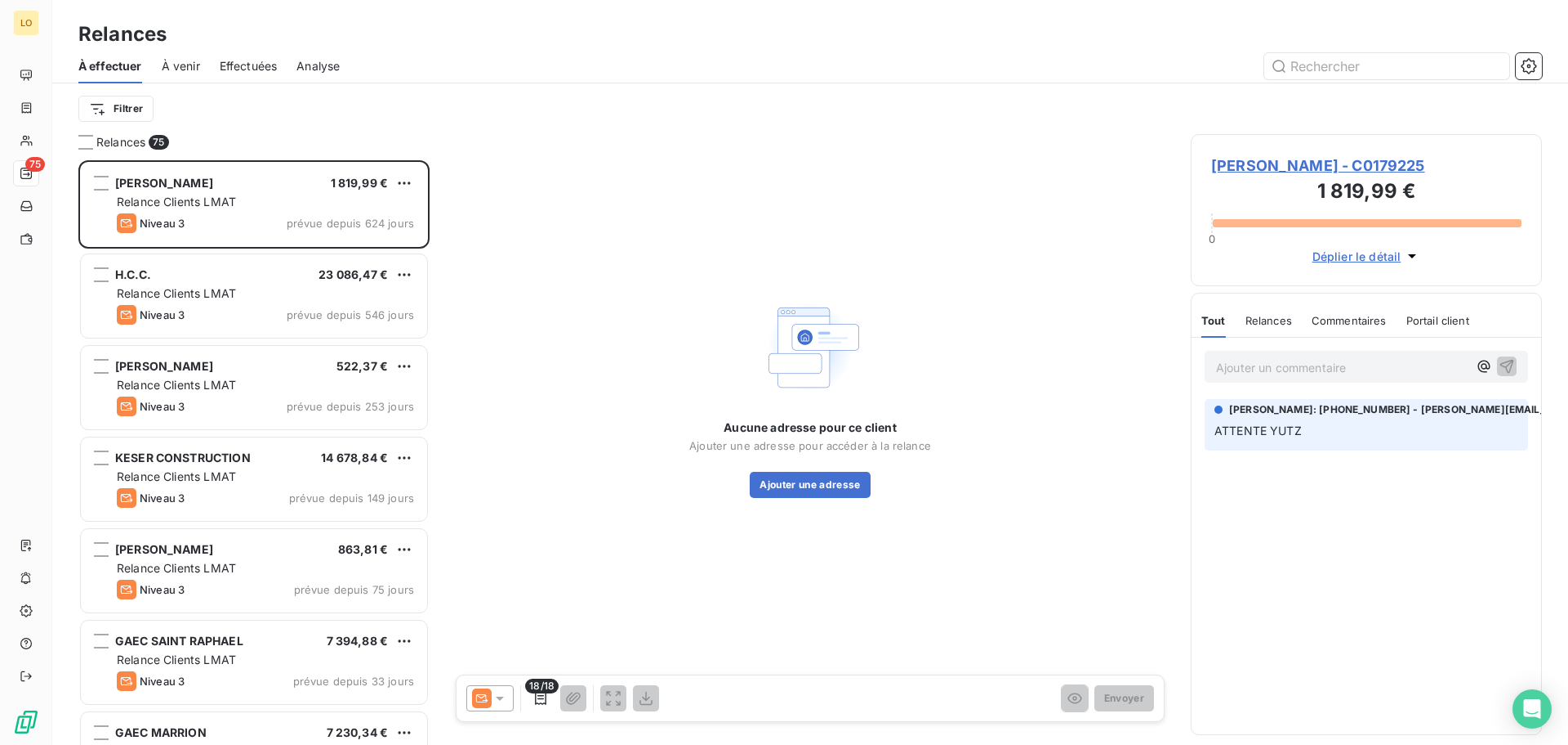
click at [1402, 321] on div "Tout Relances Commentaires Portail client" at bounding box center [1336, 320] width 268 height 34
click at [1257, 323] on span "Relances" at bounding box center [1268, 320] width 46 height 13
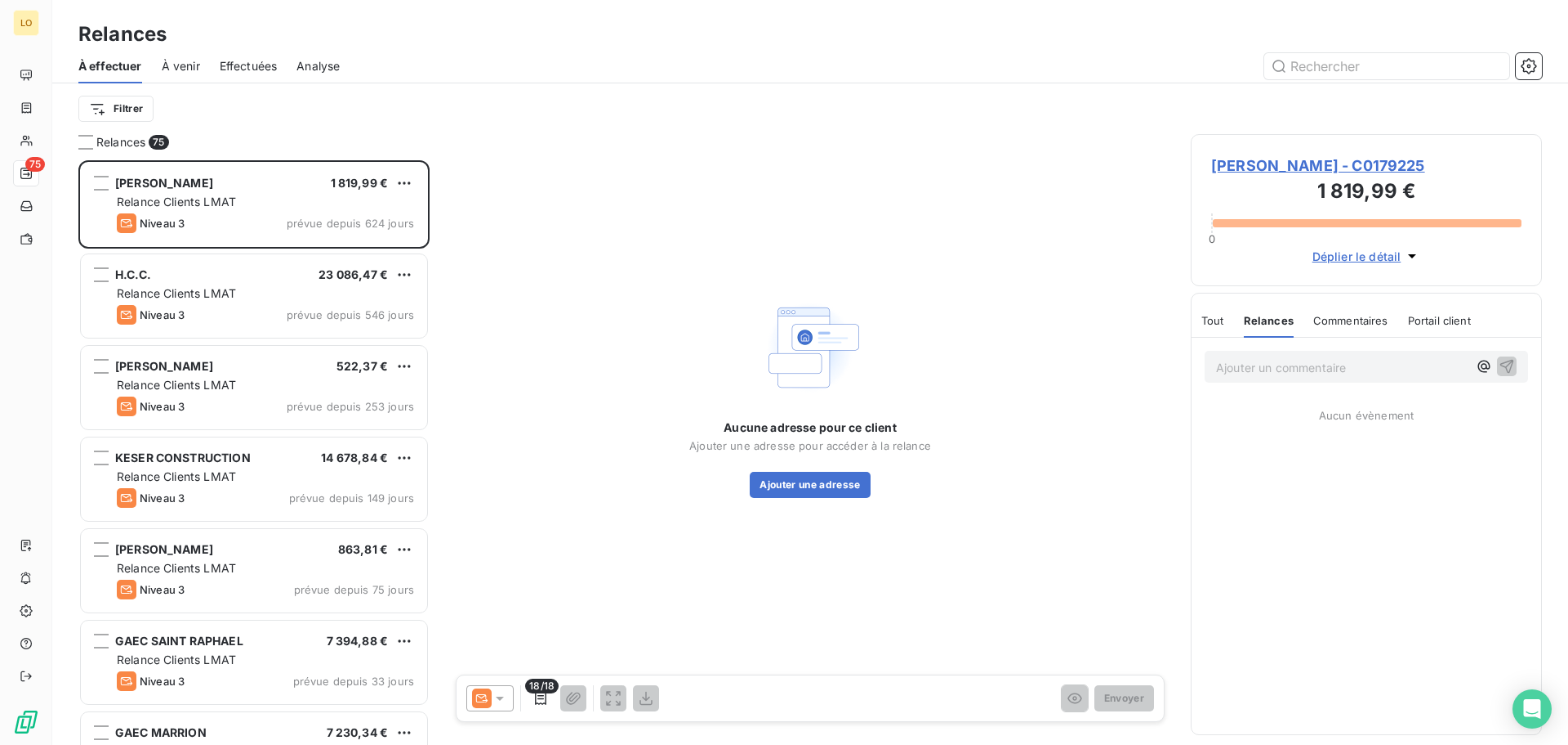
click at [1314, 320] on span "Commentaires" at bounding box center [1351, 320] width 75 height 13
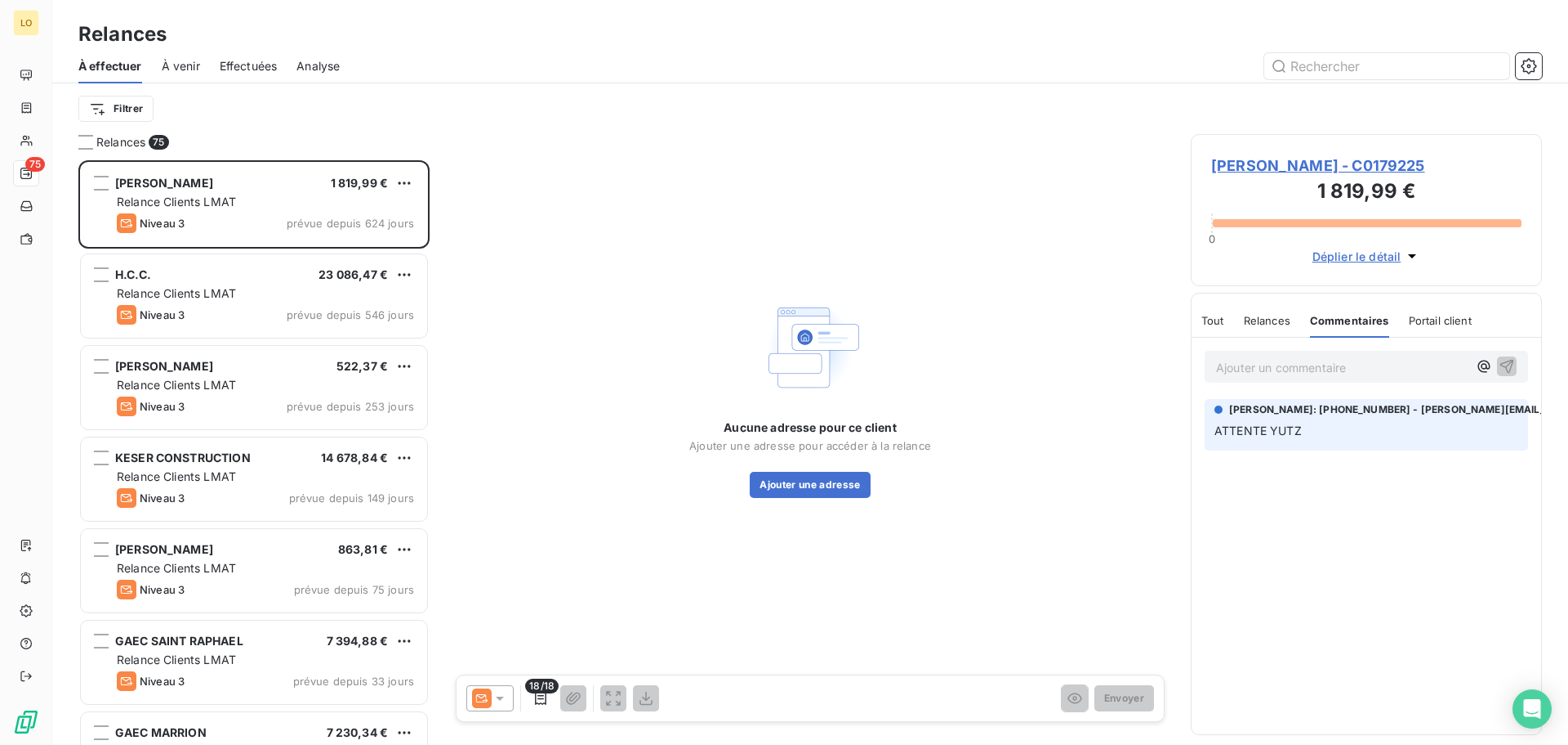
click at [1419, 325] on span "Portail client" at bounding box center [1440, 320] width 63 height 13
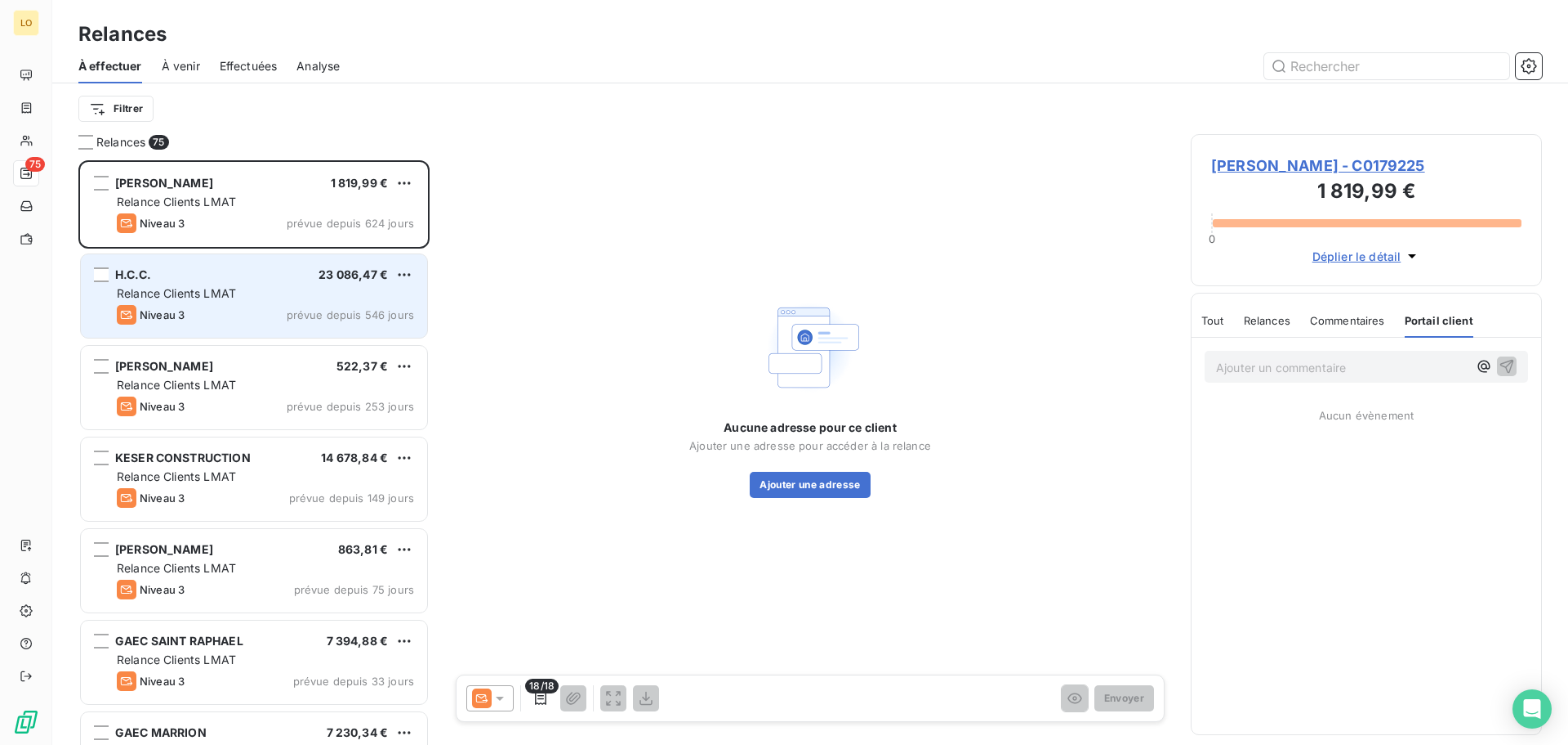
click at [213, 283] on div "H.C.C. 23 086,47 € Relance Clients LMAT Niveau 3 prévue depuis 546 jours" at bounding box center [254, 295] width 346 height 84
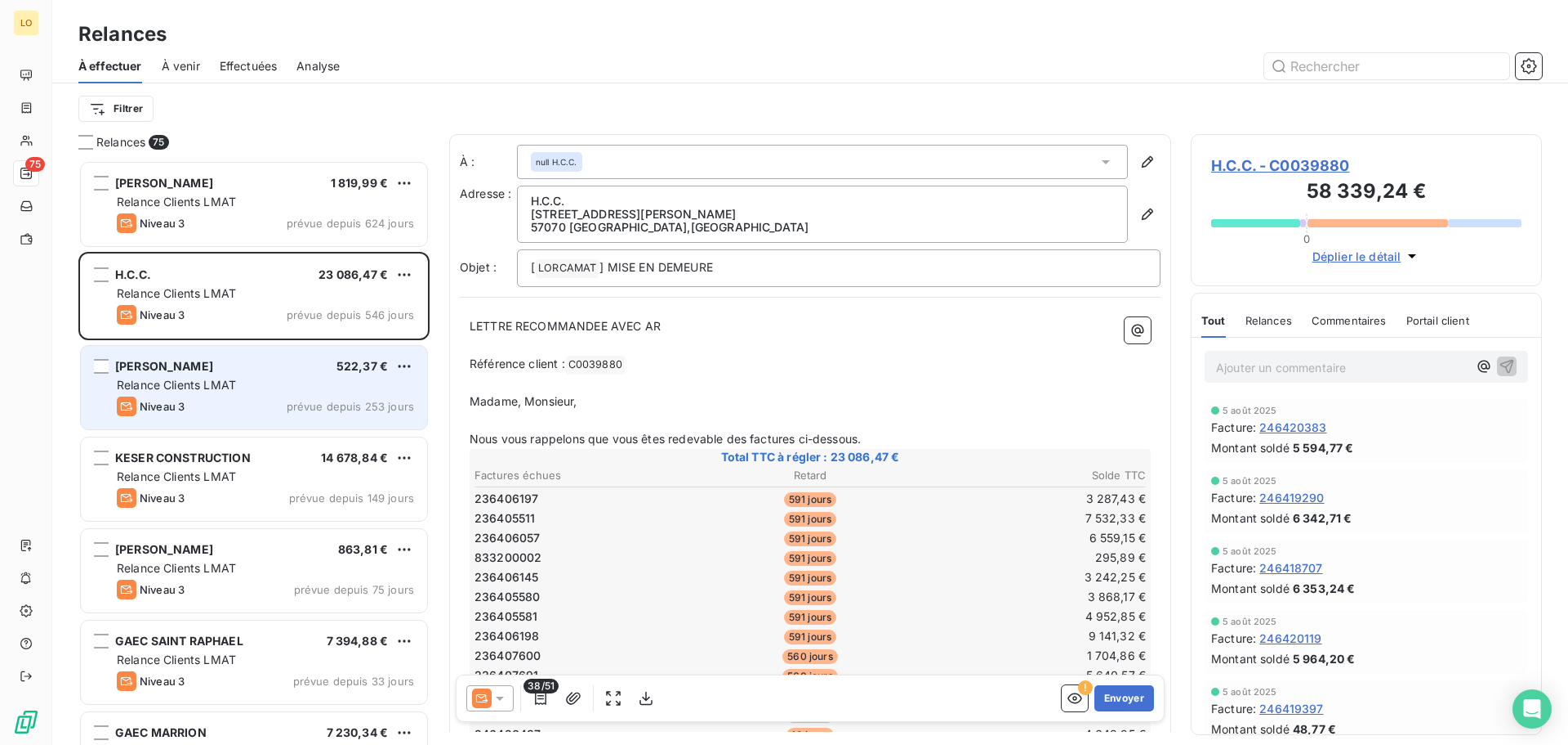
click at [276, 374] on div "[PERSON_NAME] 522,37 € Relance Clients LMAT Niveau 3 prévue depuis 253 jours" at bounding box center [254, 387] width 346 height 84
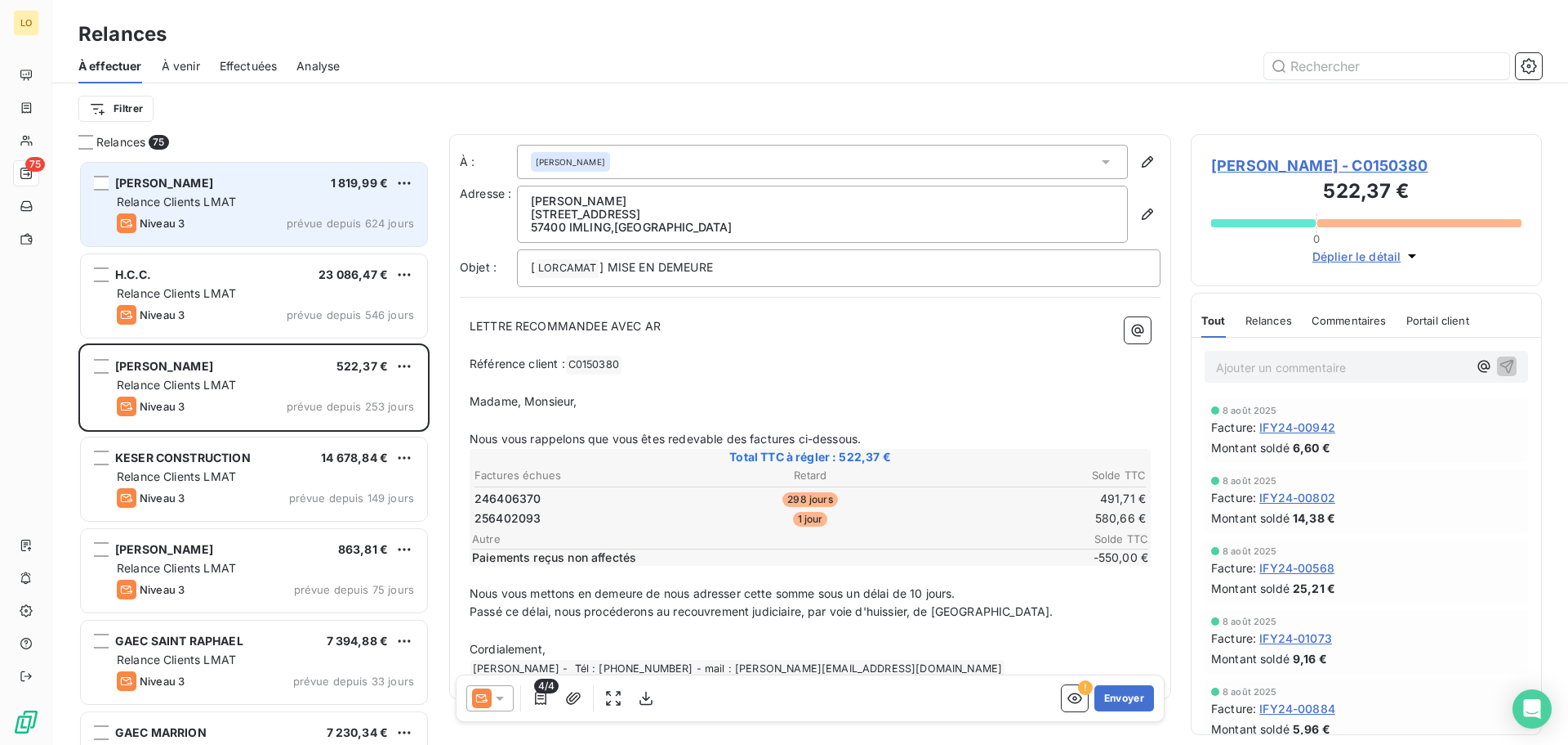
click at [251, 229] on div "Niveau 3 prévue depuis 624 jours" at bounding box center [266, 223] width 297 height 20
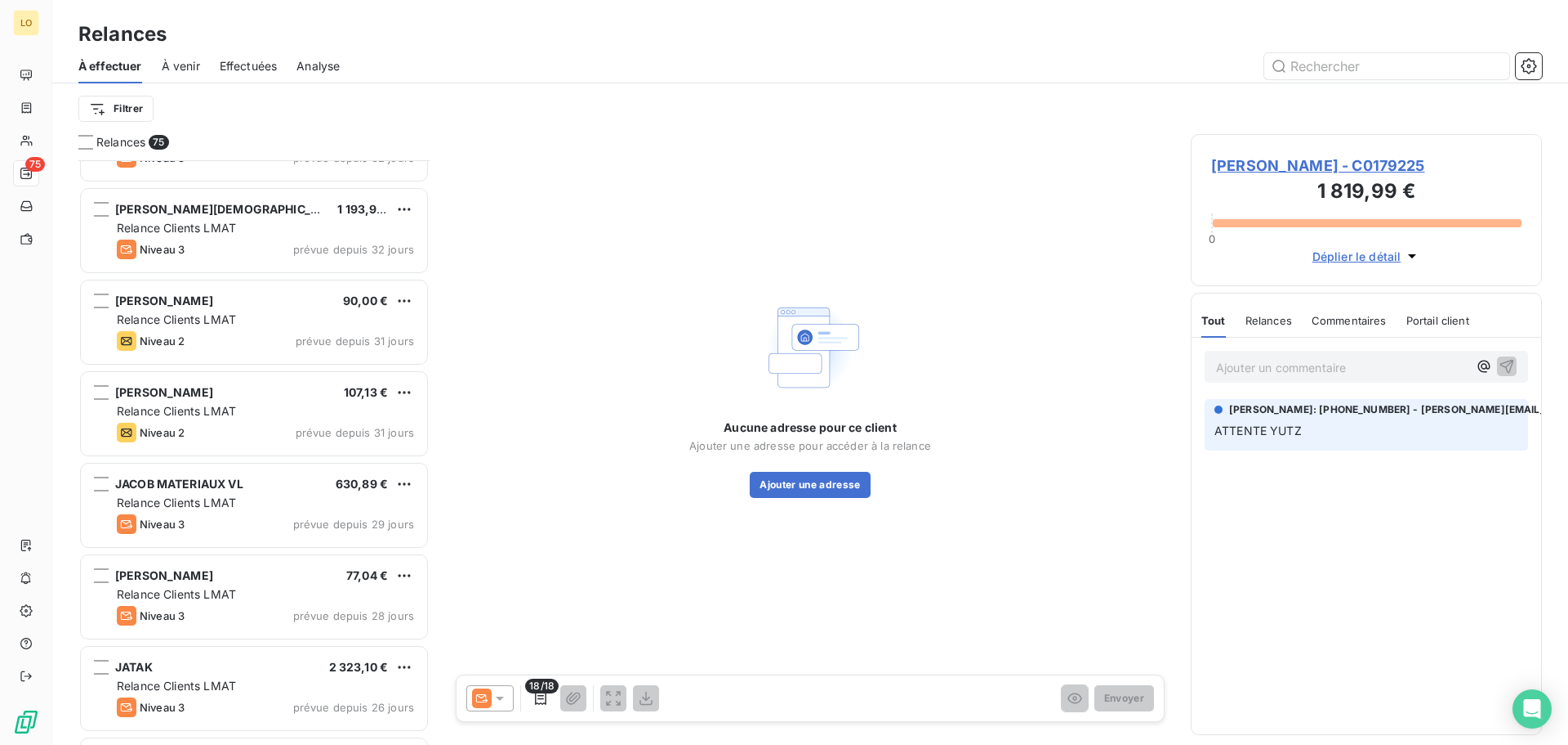
scroll to position [900, 0]
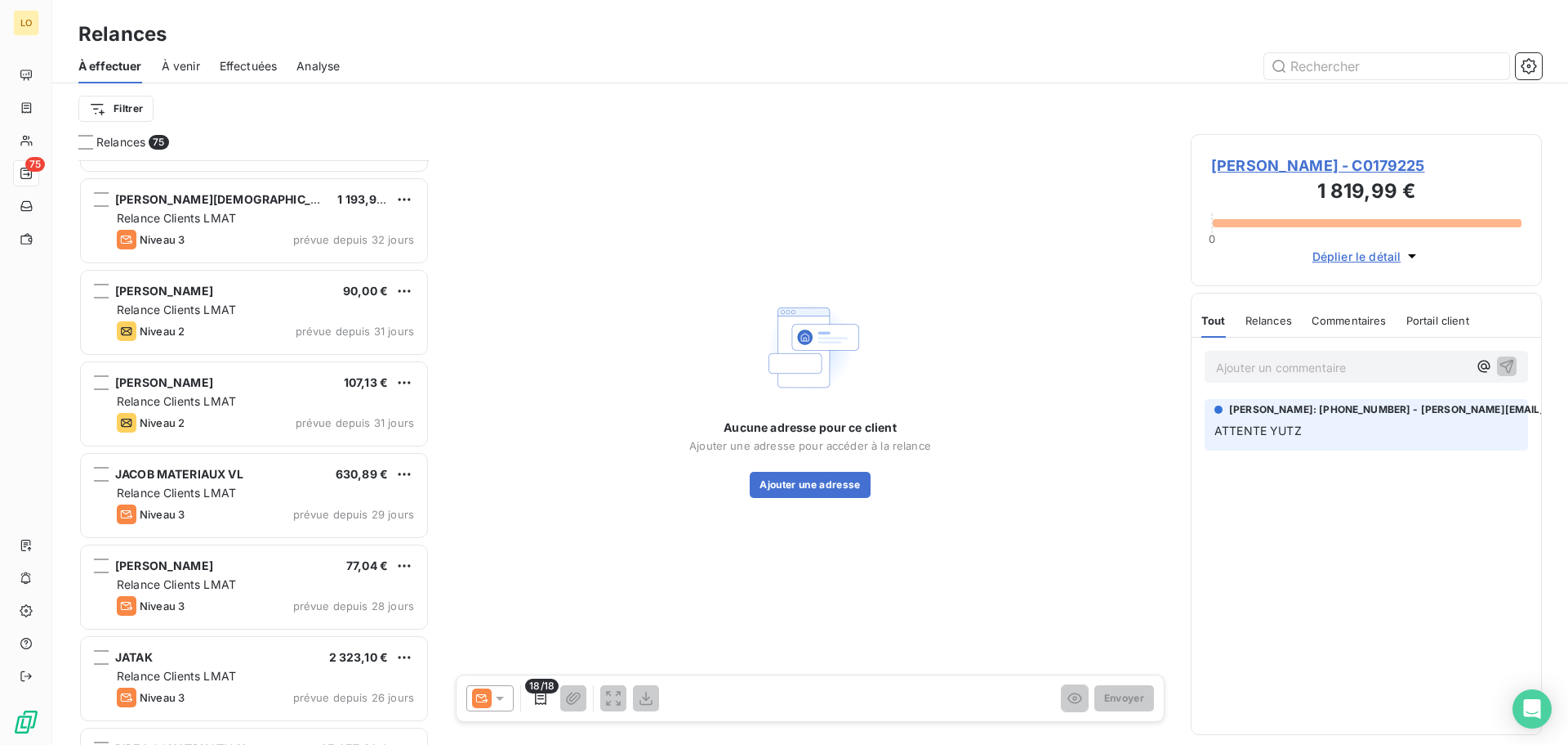
click at [251, 290] on div "[PERSON_NAME] 90,00 €" at bounding box center [266, 290] width 297 height 15
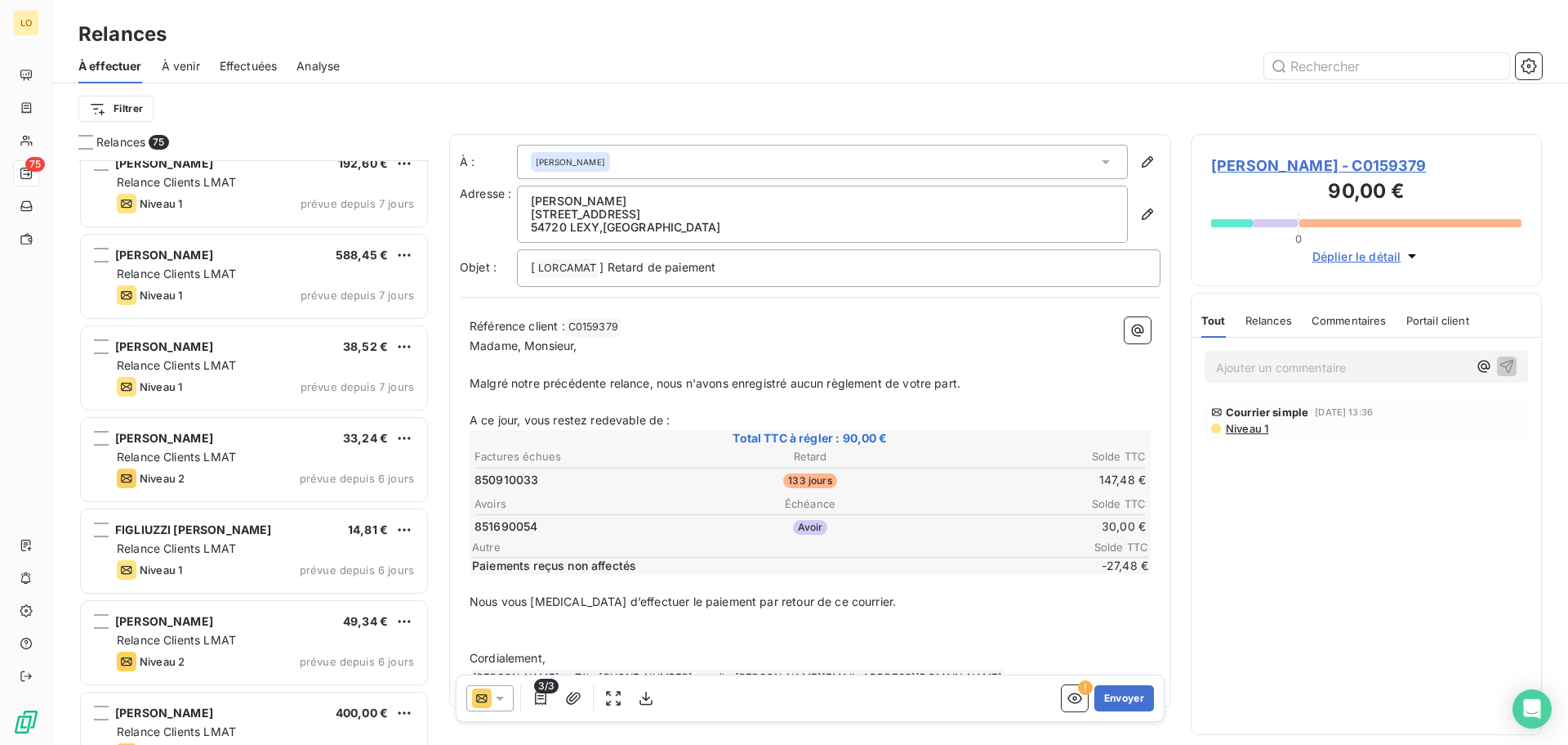
scroll to position [4414, 0]
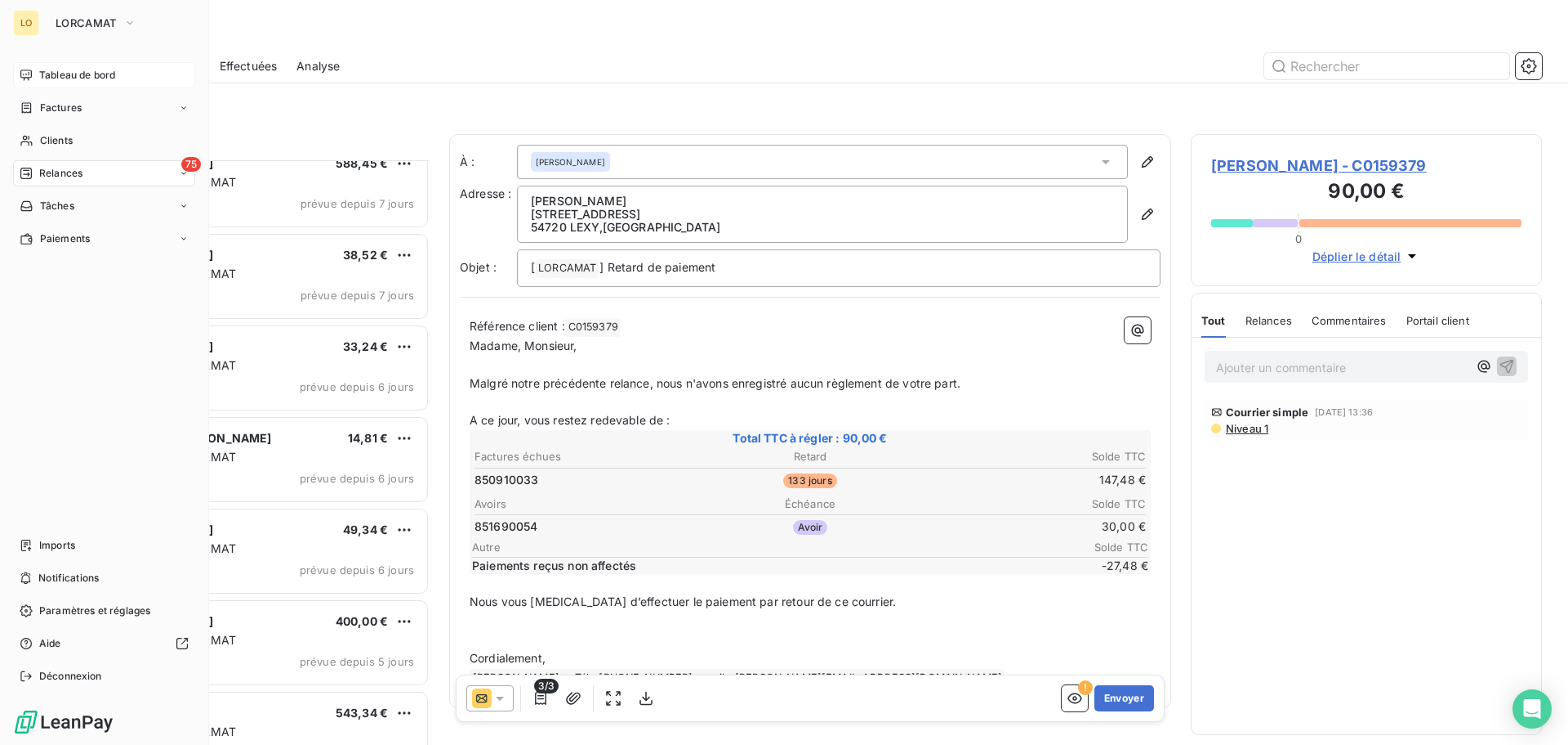
click at [33, 76] on div "Tableau de bord" at bounding box center [103, 75] width 182 height 27
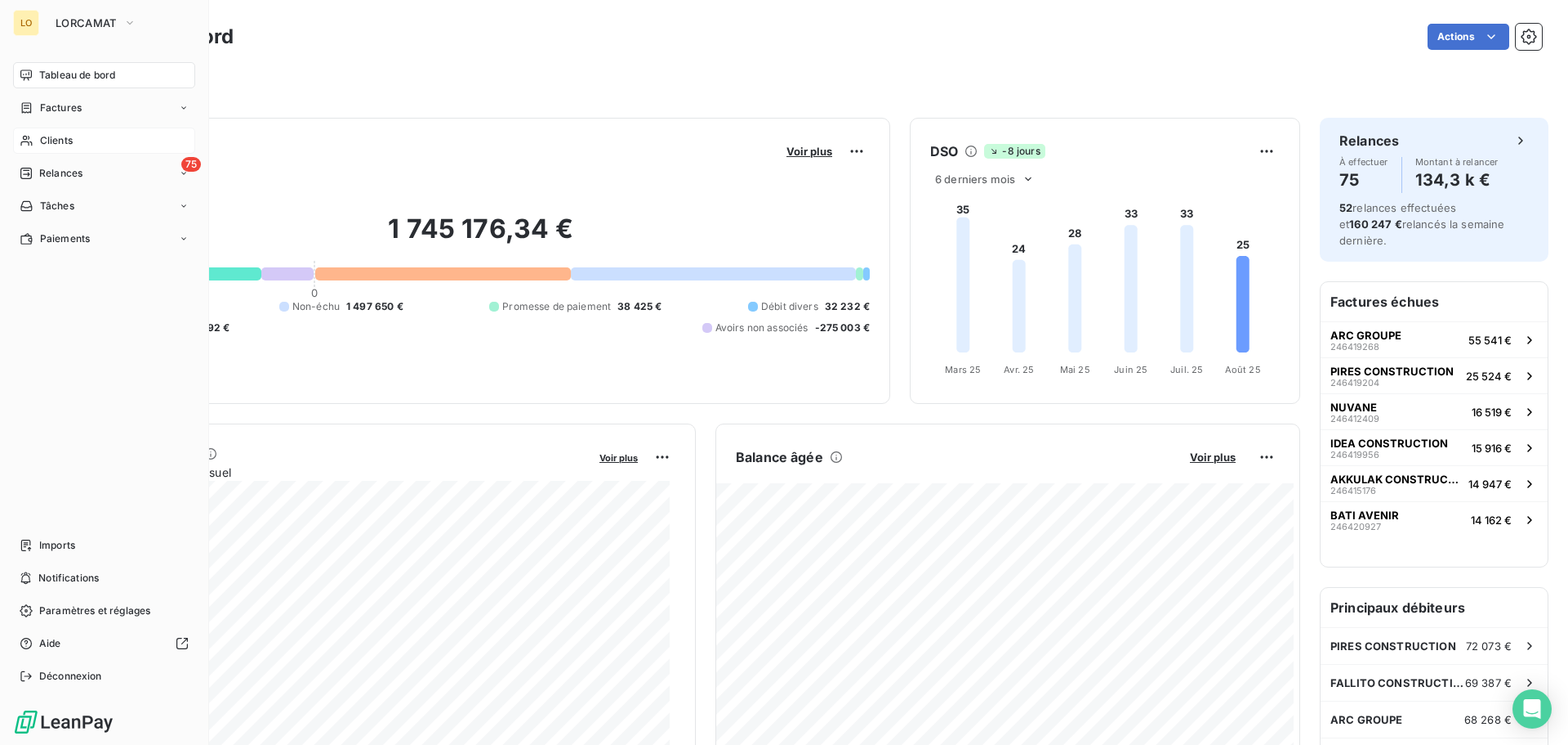
click at [75, 128] on nav "Tableau de bord Factures Clients 75 Relances Tâches Paiements" at bounding box center [103, 156] width 182 height 190
click at [75, 136] on div "Clients" at bounding box center [103, 141] width 182 height 27
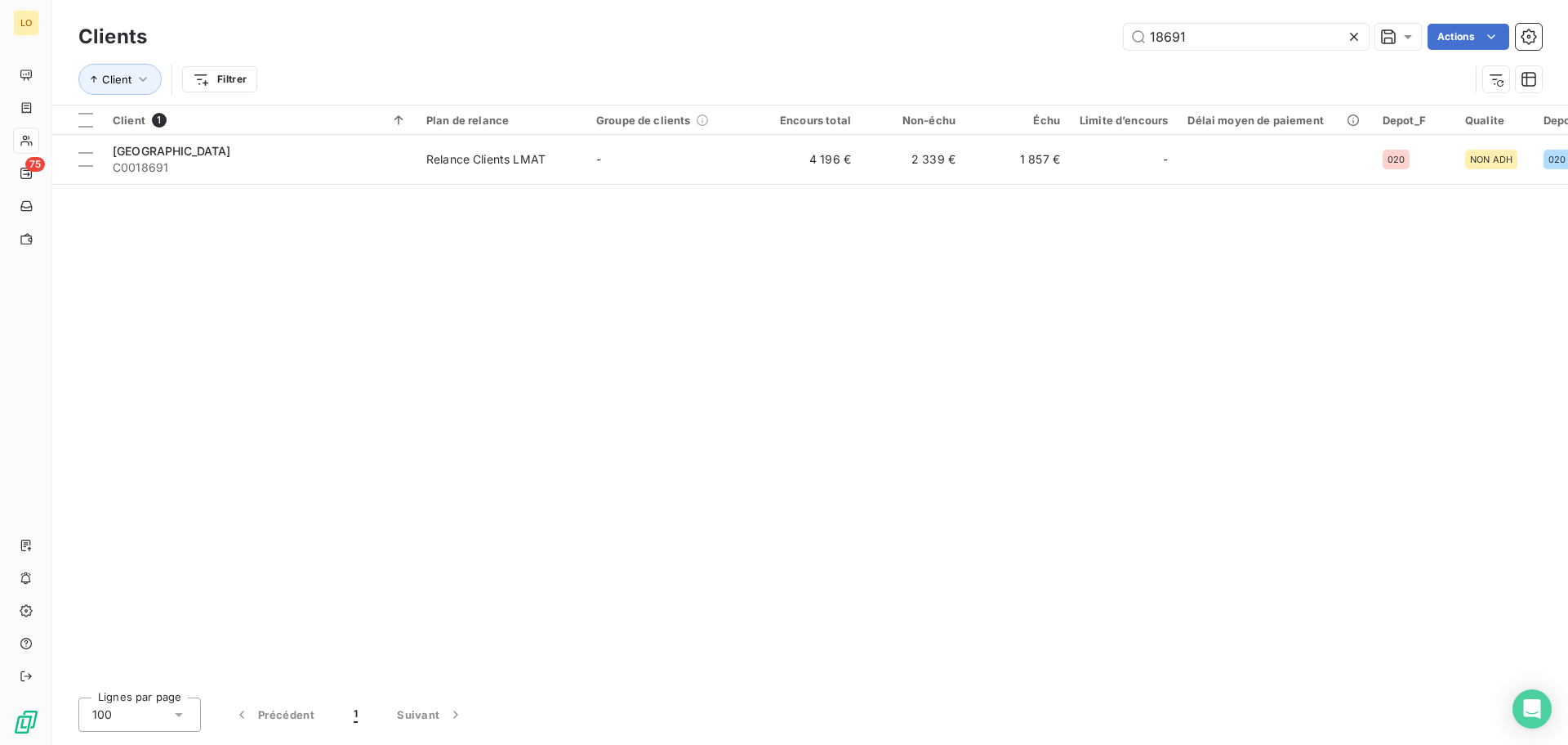
drag, startPoint x: 1227, startPoint y: 27, endPoint x: 994, endPoint y: 40, distance: 233.4
click at [995, 41] on div "18691 Actions" at bounding box center [854, 36] width 1375 height 27
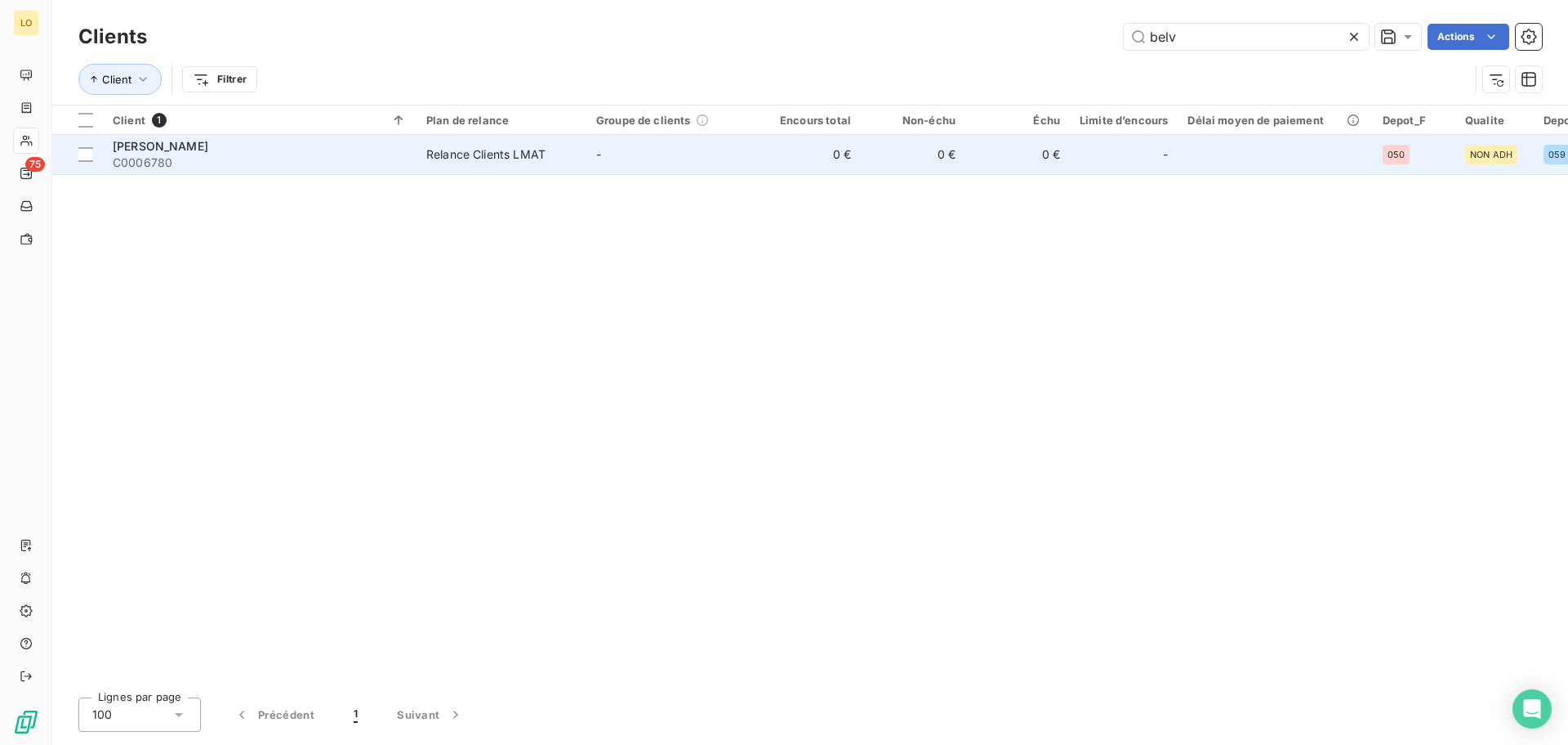
type input "belv"
click at [1038, 146] on td "0 €" at bounding box center [1018, 155] width 104 height 39
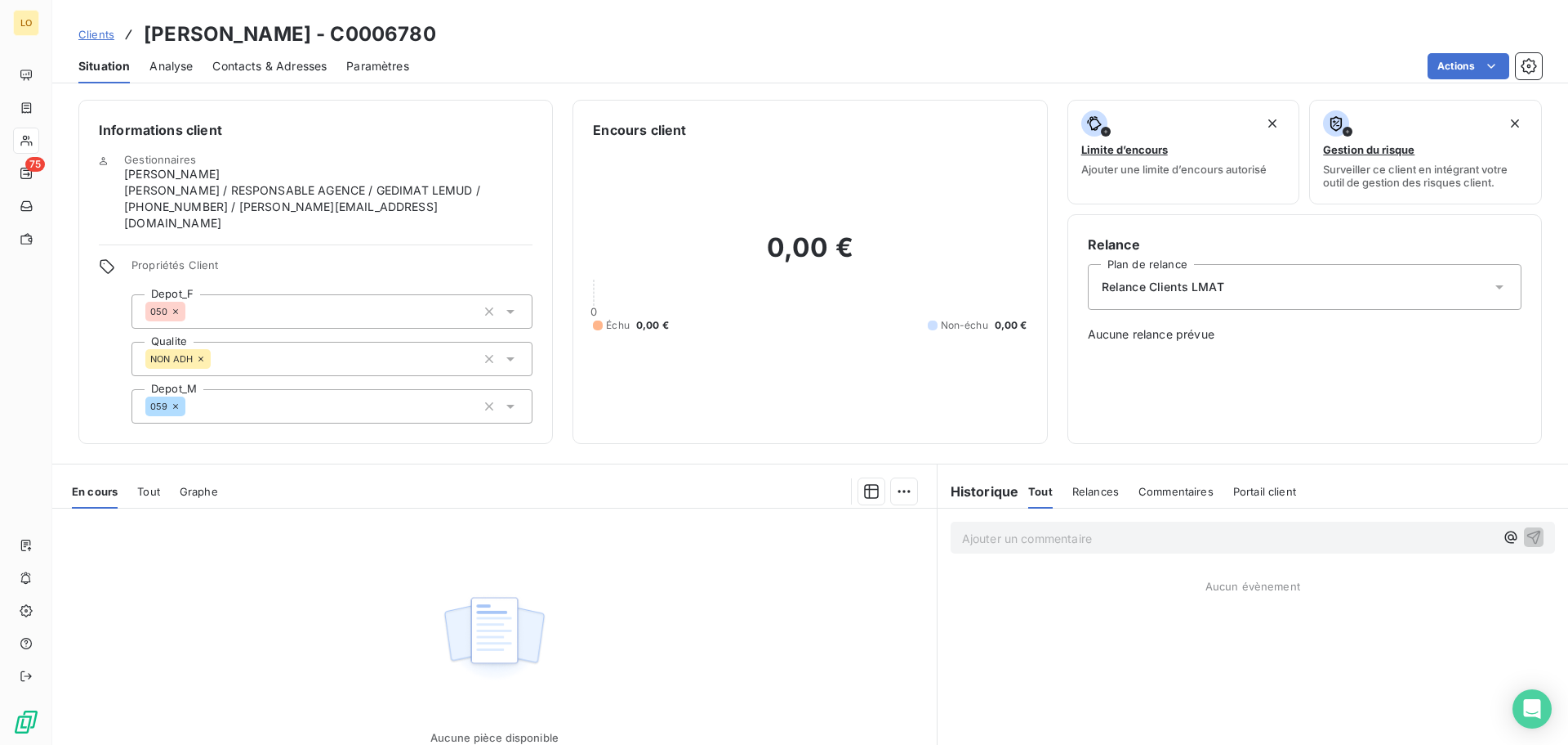
click at [1084, 487] on div "Relances" at bounding box center [1095, 491] width 46 height 34
click at [1174, 484] on span "Commentaires" at bounding box center [1177, 490] width 75 height 13
click at [1241, 484] on span "Portail client" at bounding box center [1267, 490] width 63 height 13
click at [112, 31] on span "Clients" at bounding box center [96, 33] width 36 height 13
